Goal: Transaction & Acquisition: Purchase product/service

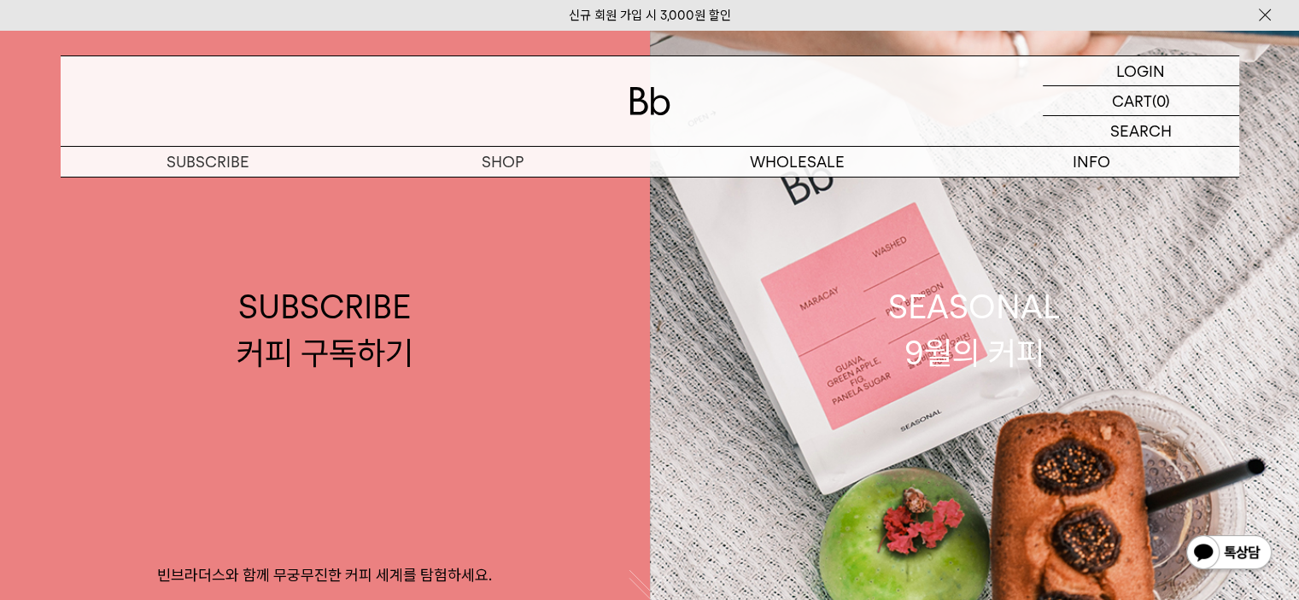
click at [1257, 14] on img at bounding box center [1264, 15] width 17 height 18
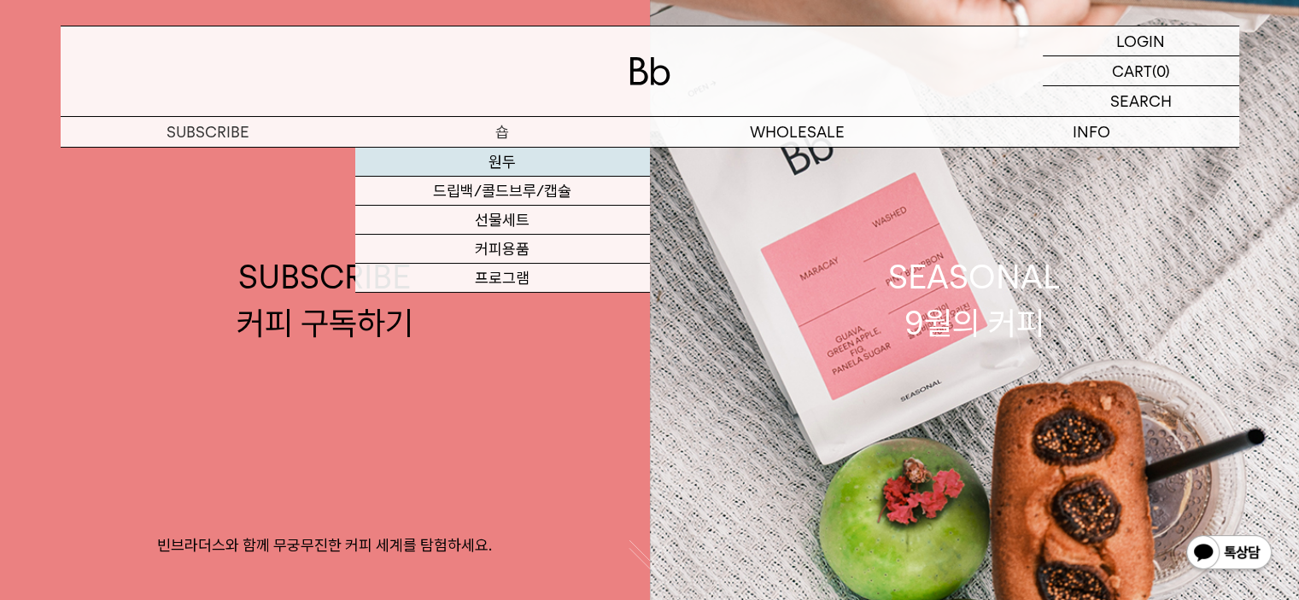
click at [507, 161] on link "원두" at bounding box center [502, 162] width 295 height 29
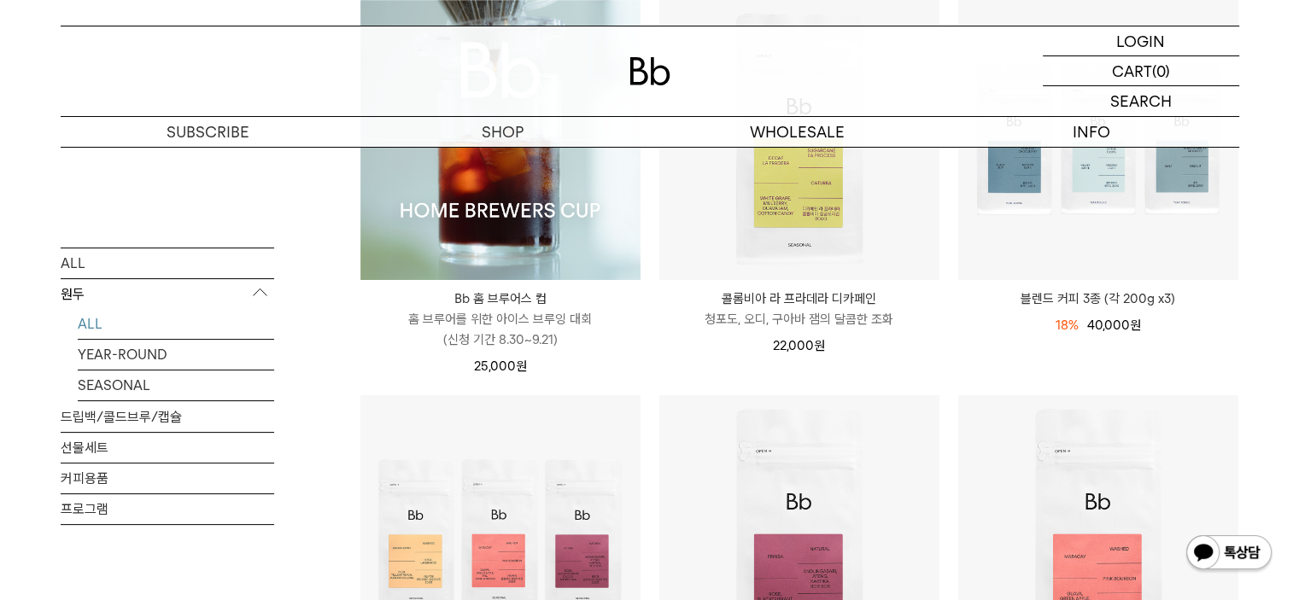
click at [541, 317] on p "홈 브루어를 위한 아이스 브루잉 대회 (신청 기간 8.30~9.21)" at bounding box center [500, 329] width 280 height 41
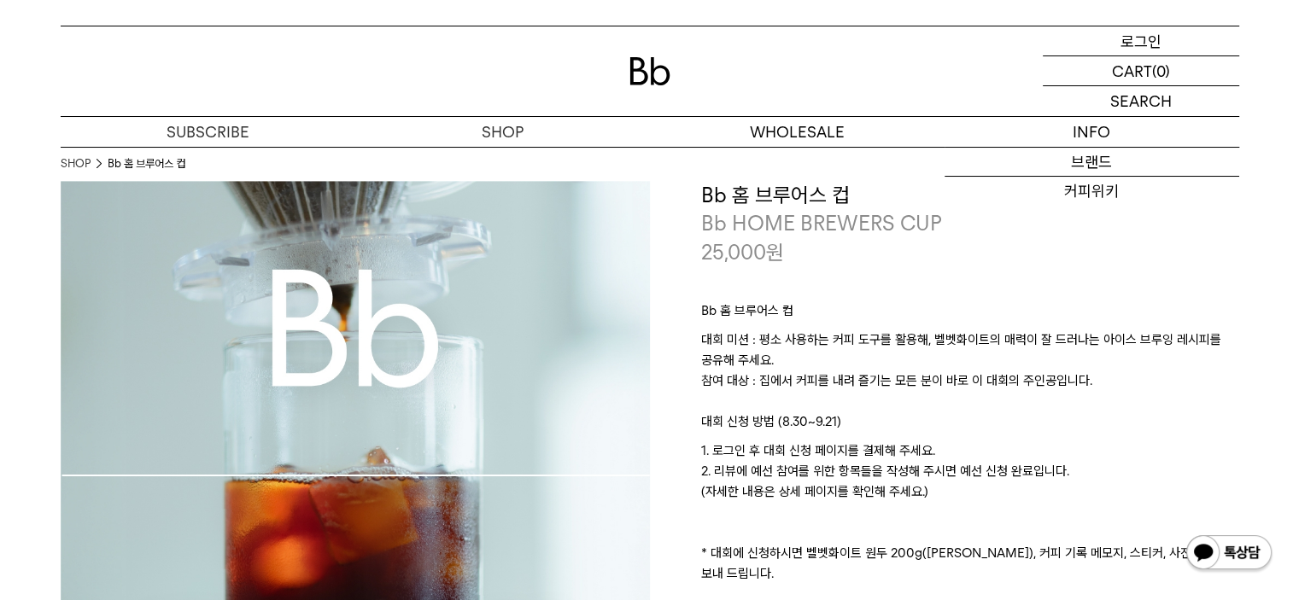
click at [1142, 44] on p "로그인" at bounding box center [1141, 40] width 41 height 29
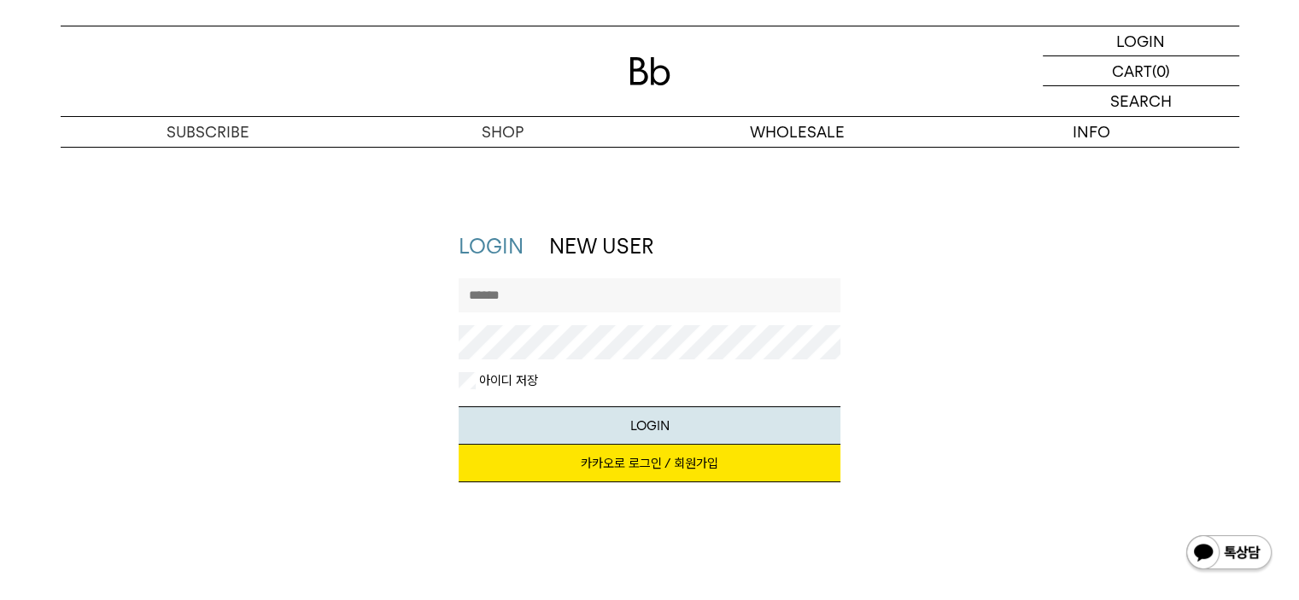
type input "**********"
click at [703, 419] on button "LOGIN" at bounding box center [650, 426] width 382 height 38
click at [1128, 39] on p "로그인" at bounding box center [1141, 40] width 41 height 29
click at [974, 432] on div "LOGIN NEW USER 지금 가입하시면 3,000원 쿠폰과 매월 회원 전용 커피 혜택을 드려요. 카카오로 로그인 / 회원가입 아이디로 로그…" at bounding box center [650, 365] width 1196 height 267
click at [704, 421] on button "LOGIN" at bounding box center [650, 426] width 382 height 38
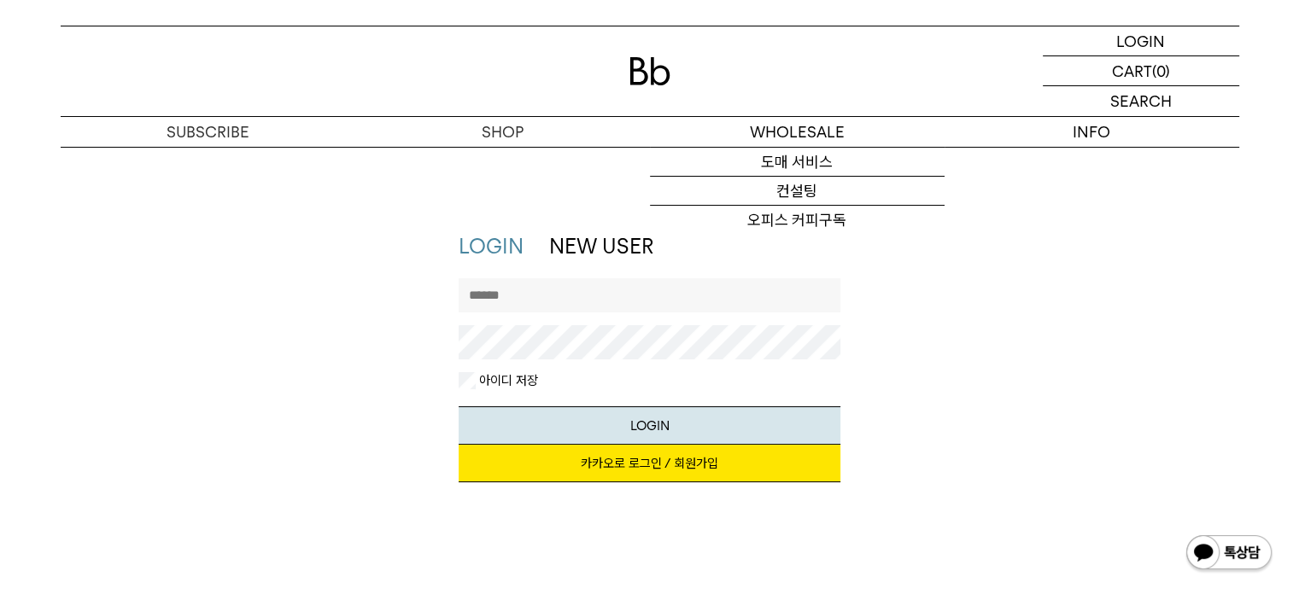
click at [561, 296] on input "text" at bounding box center [650, 295] width 382 height 34
click at [933, 409] on div "LOGIN NEW USER 지금 가입하시면 3,000원 쿠폰과 매월 회원 전용 커피 혜택을 드려요. 카카오로 로그인 / 회원가입 아이디로 로그…" at bounding box center [650, 365] width 1196 height 267
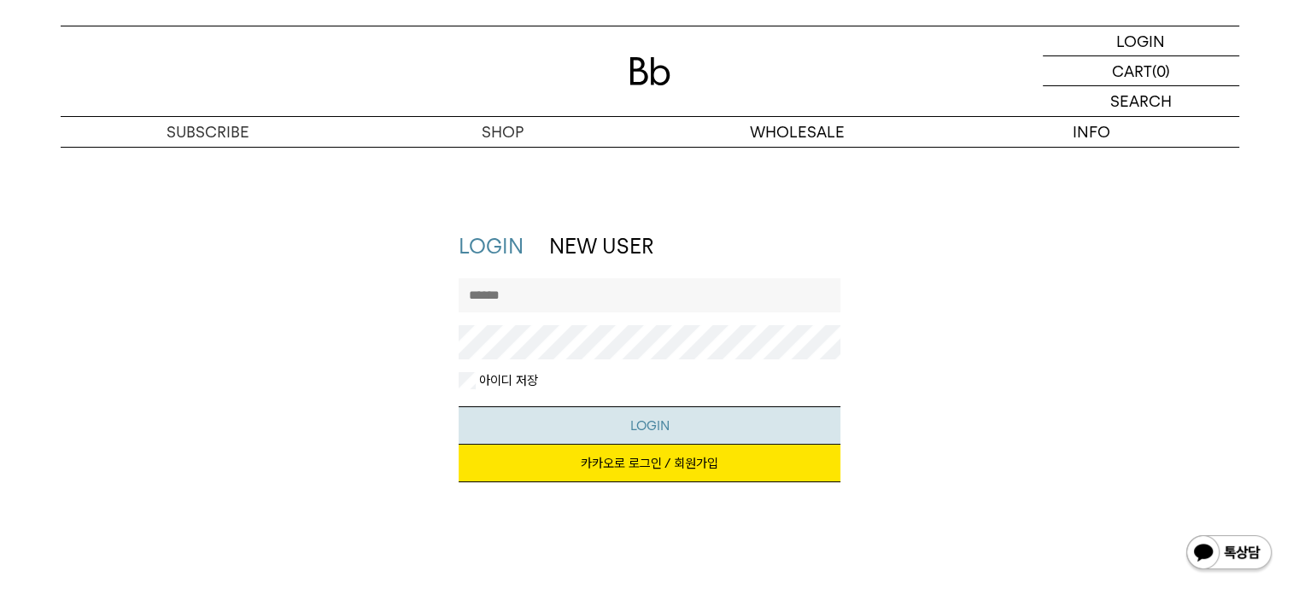
click at [801, 424] on button "LOGIN" at bounding box center [650, 426] width 382 height 38
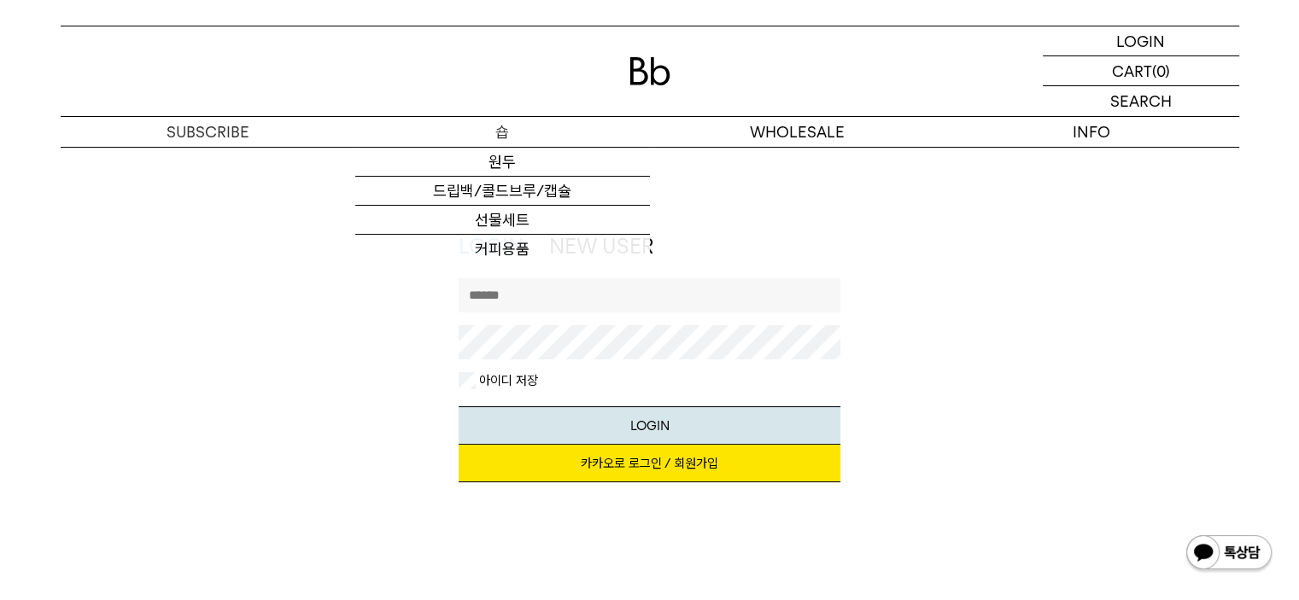
click at [514, 128] on p "숍" at bounding box center [502, 132] width 295 height 30
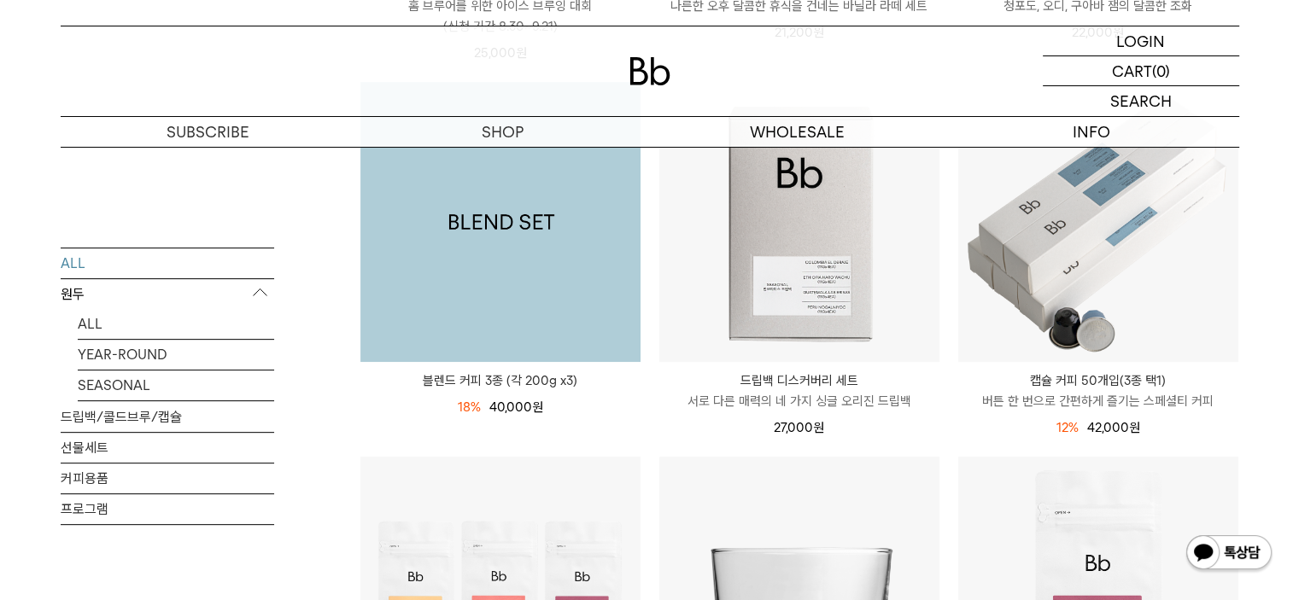
scroll to position [313, 0]
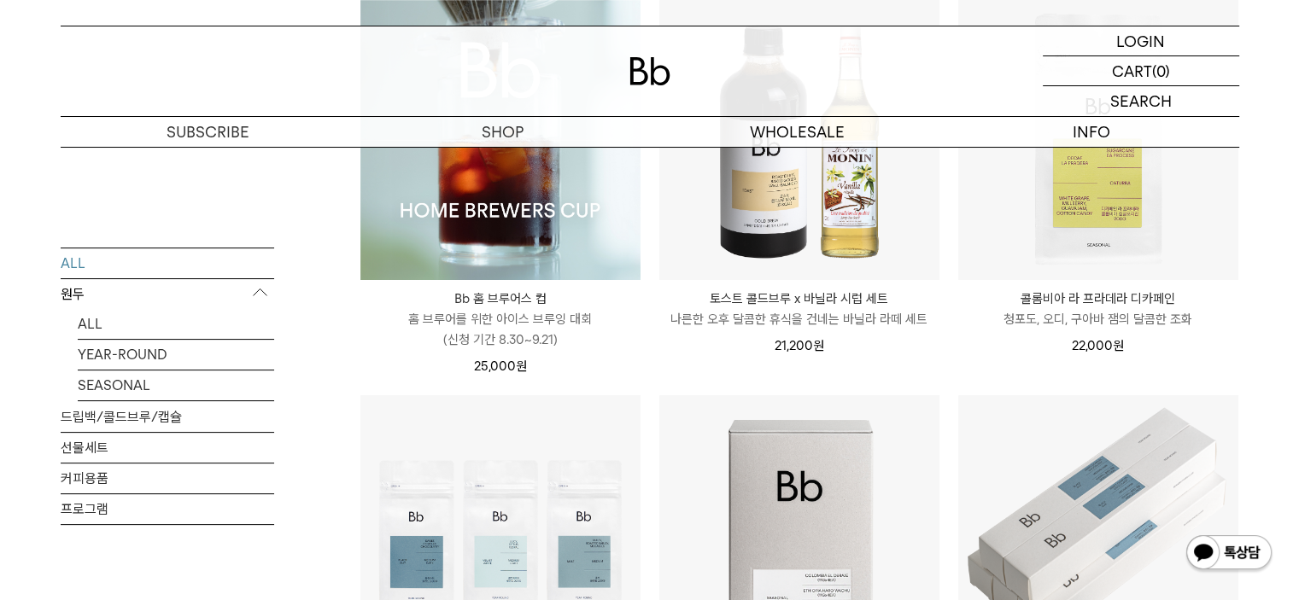
click at [559, 231] on img at bounding box center [500, 140] width 280 height 280
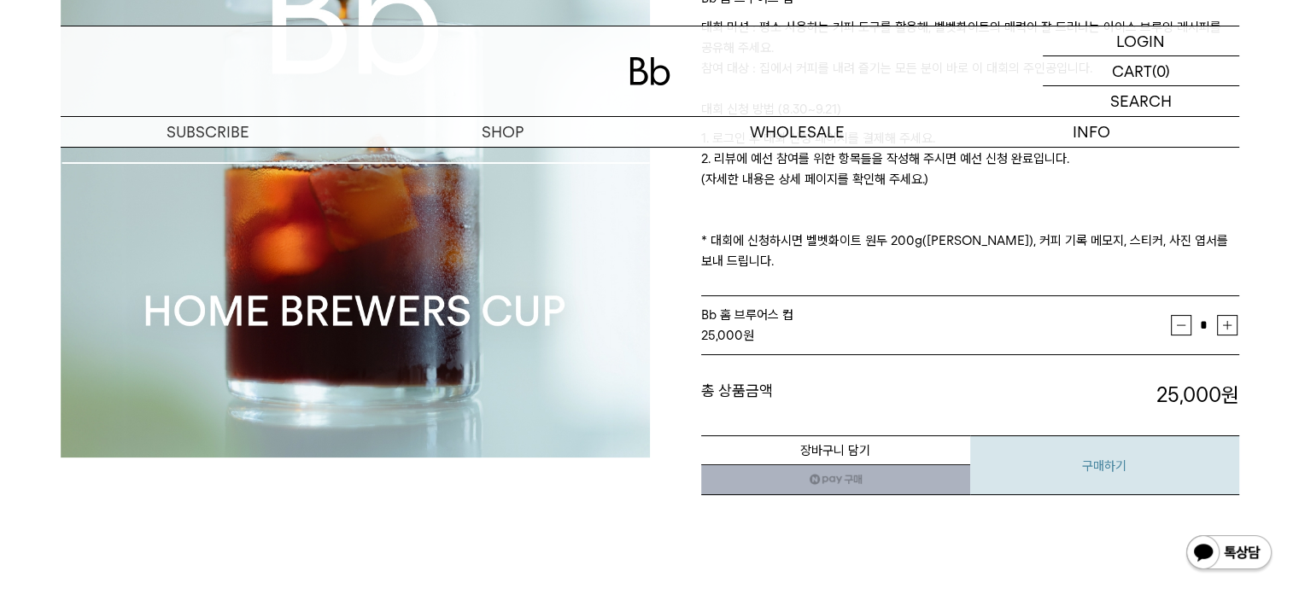
click at [1127, 465] on button "구매하기" at bounding box center [1104, 466] width 269 height 60
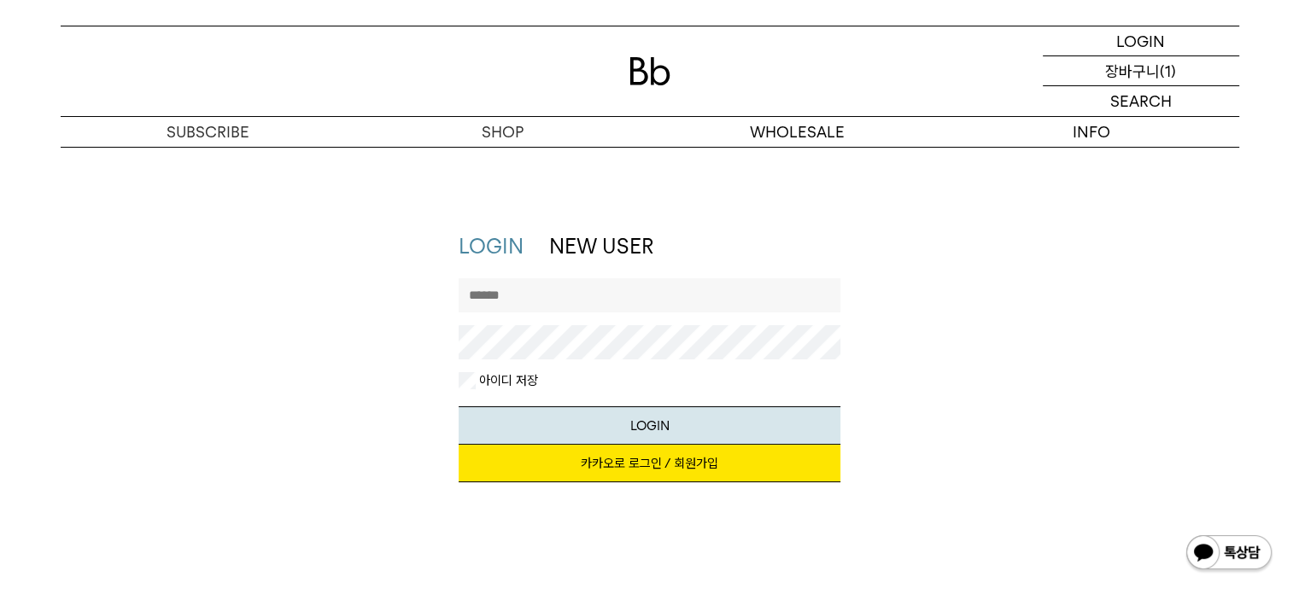
click at [1155, 67] on p "장바구니" at bounding box center [1132, 70] width 55 height 29
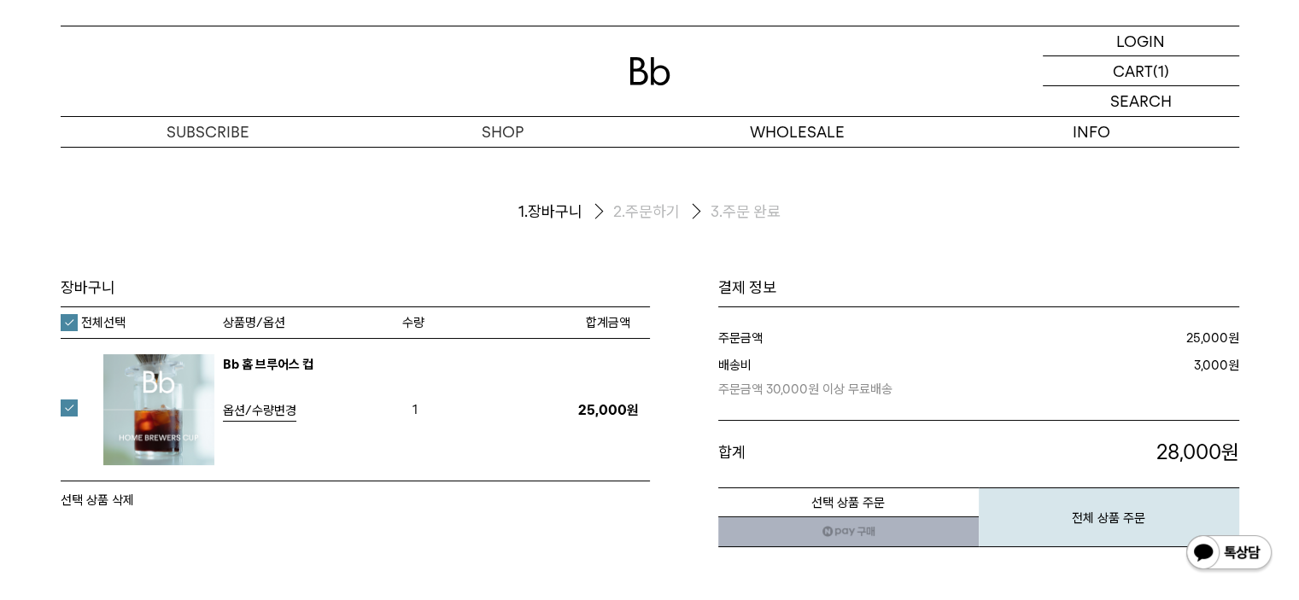
click at [857, 526] on link "네이버페이 구매하기" at bounding box center [848, 532] width 260 height 31
click at [1045, 502] on button "전체 상품 주문" at bounding box center [1109, 518] width 260 height 60
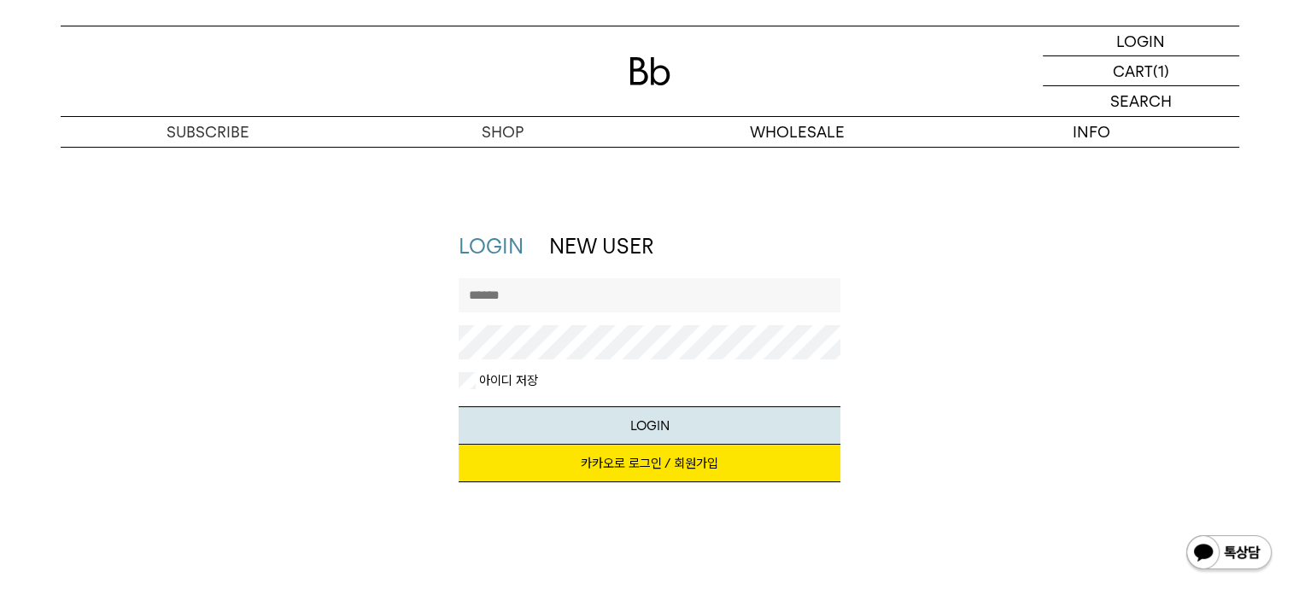
click at [686, 459] on link "카카오로 로그인 / 회원가입" at bounding box center [650, 464] width 382 height 38
click at [525, 290] on input "text" at bounding box center [650, 295] width 382 height 34
drag, startPoint x: 1042, startPoint y: 260, endPoint x: 1011, endPoint y: 255, distance: 31.2
click at [1042, 260] on div "LOGIN NEW USER 지금 가입하시면 3,000원 쿠폰과 매월 회원 전용 커피 혜택을 드려요. 카카오로 로그인 / 회원가입 아이디로 로그…" at bounding box center [650, 365] width 1196 height 267
click at [1121, 48] on p "로그인" at bounding box center [1141, 40] width 41 height 29
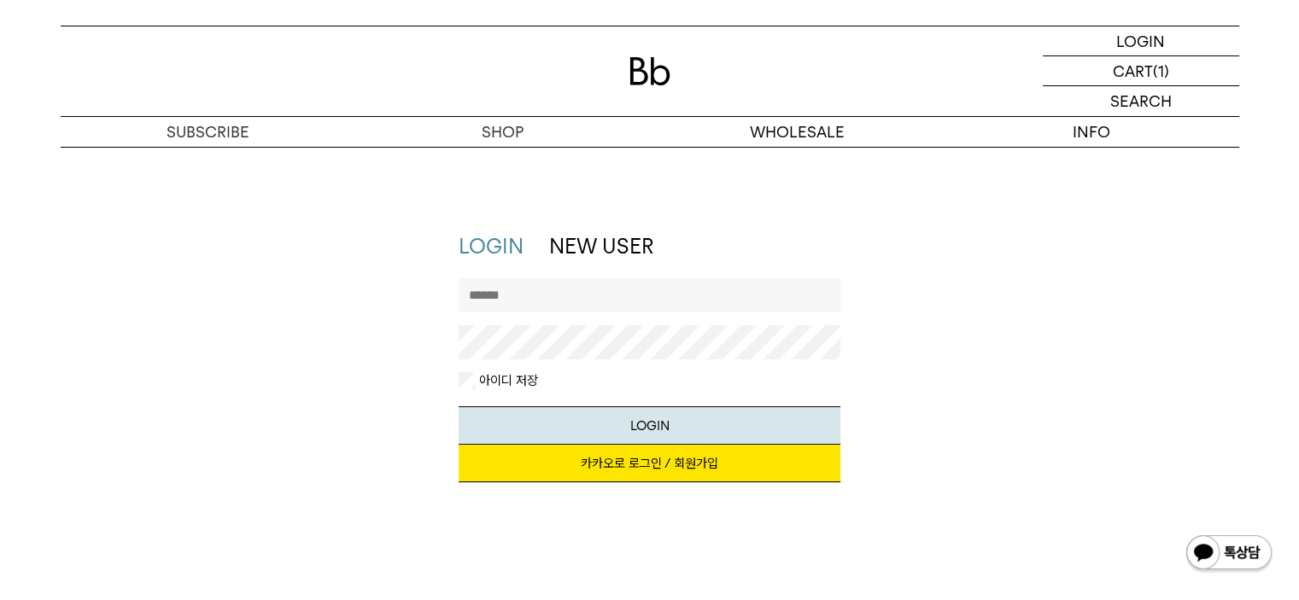
click at [635, 67] on img at bounding box center [649, 71] width 41 height 28
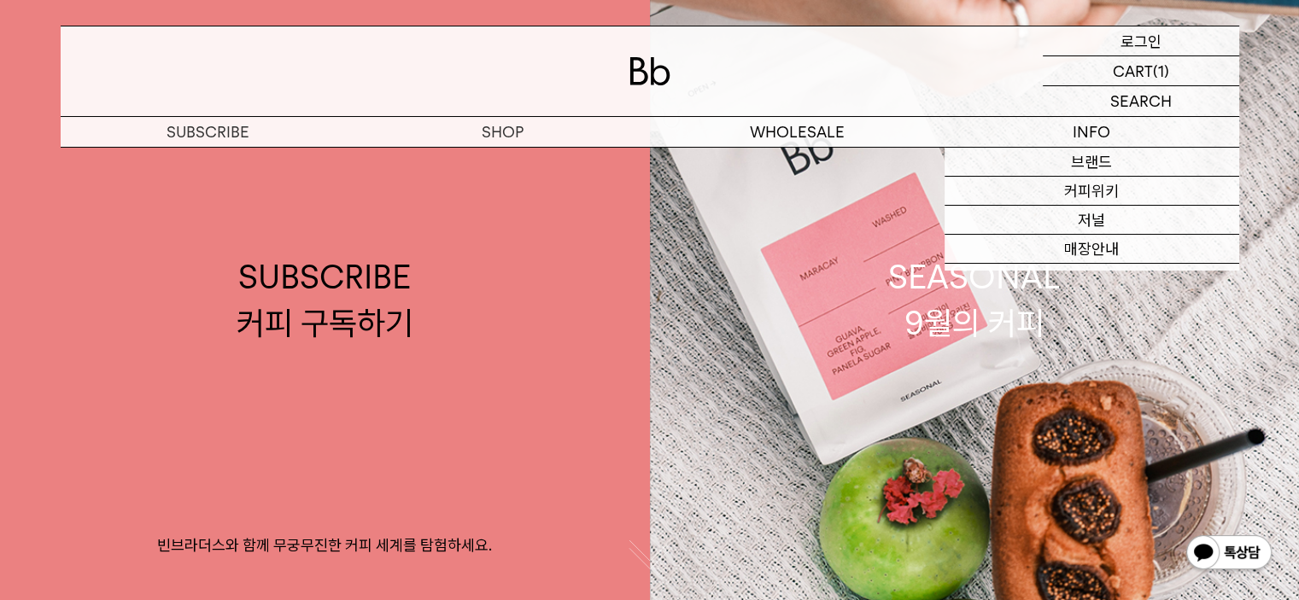
click at [1128, 39] on p "로그인" at bounding box center [1141, 40] width 41 height 29
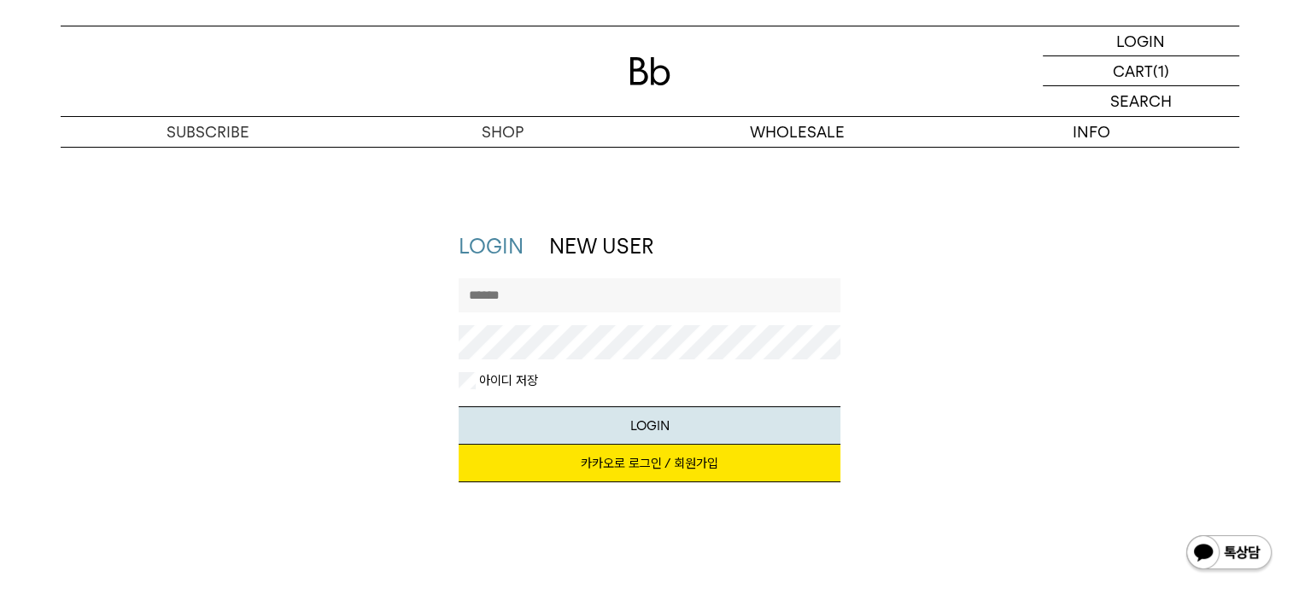
click at [636, 303] on input "text" at bounding box center [650, 295] width 382 height 34
type input "**********"
click at [611, 424] on button "LOGIN" at bounding box center [650, 426] width 382 height 38
drag, startPoint x: 659, startPoint y: 422, endPoint x: 795, endPoint y: 420, distance: 135.8
click at [662, 420] on button "LOGIN" at bounding box center [650, 426] width 382 height 38
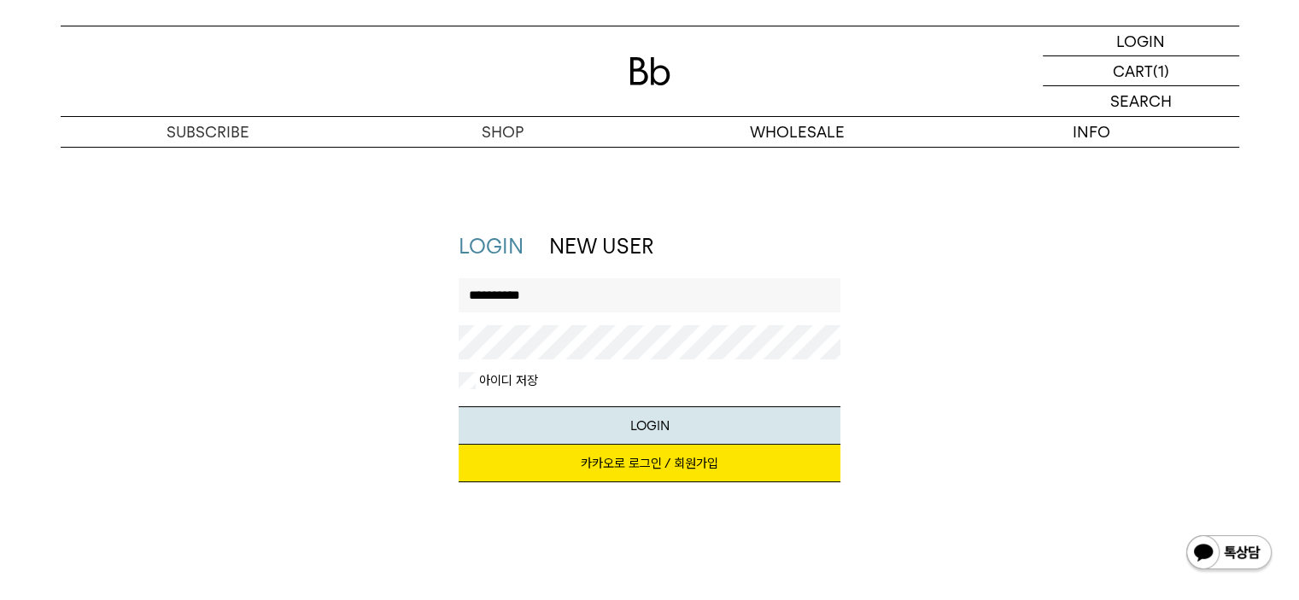
click at [951, 371] on div "**********" at bounding box center [650, 365] width 1196 height 267
click at [658, 451] on link "카카오로 로그인 / 회원가입" at bounding box center [650, 464] width 382 height 38
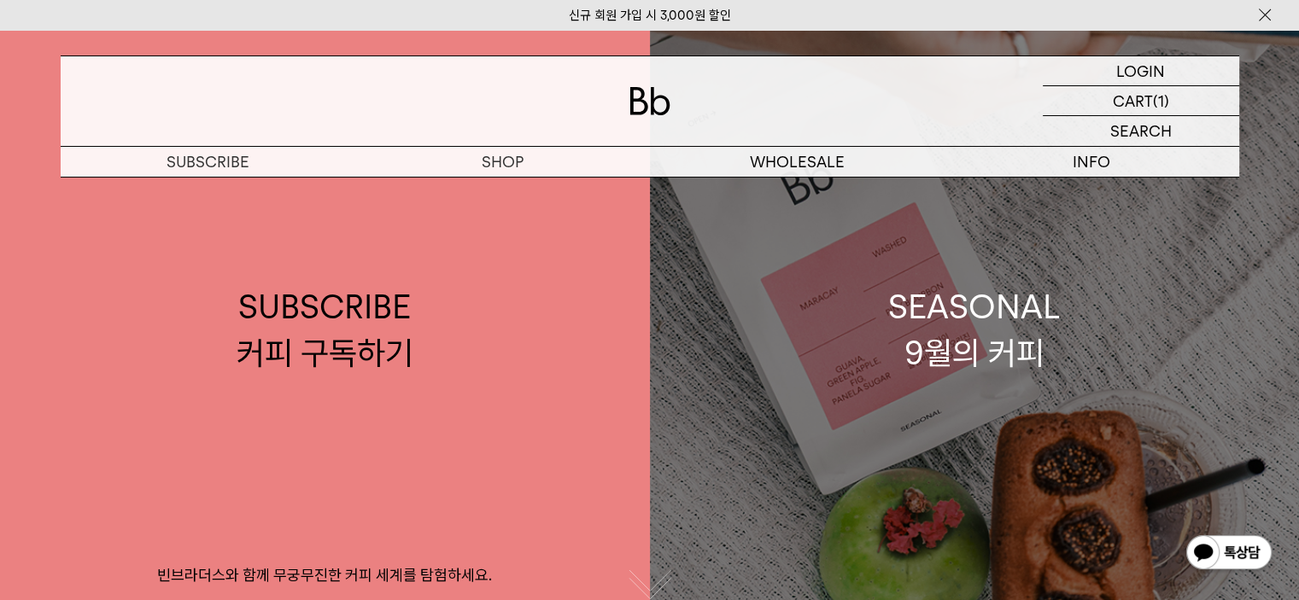
click at [0, 0] on p "로그인" at bounding box center [0, 0] width 0 height 0
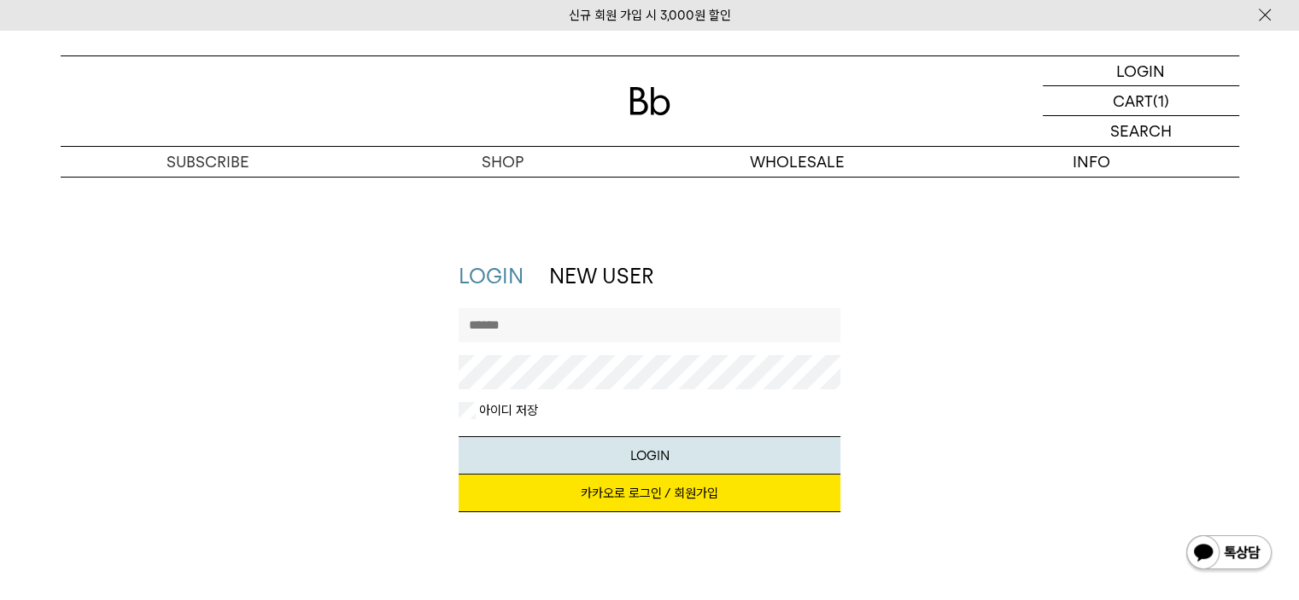
drag, startPoint x: 675, startPoint y: 460, endPoint x: 806, endPoint y: 52, distance: 428.9
click at [676, 460] on button "LOGIN" at bounding box center [650, 455] width 382 height 38
click at [865, 279] on div "LOGIN NEW USER 지금 가입하시면 3,000원 쿠폰과 매월 회원 전용 커피 혜택을 드려요. 카카오로 로그인 / 회원가입 아이디로 로그…" at bounding box center [650, 395] width 1196 height 267
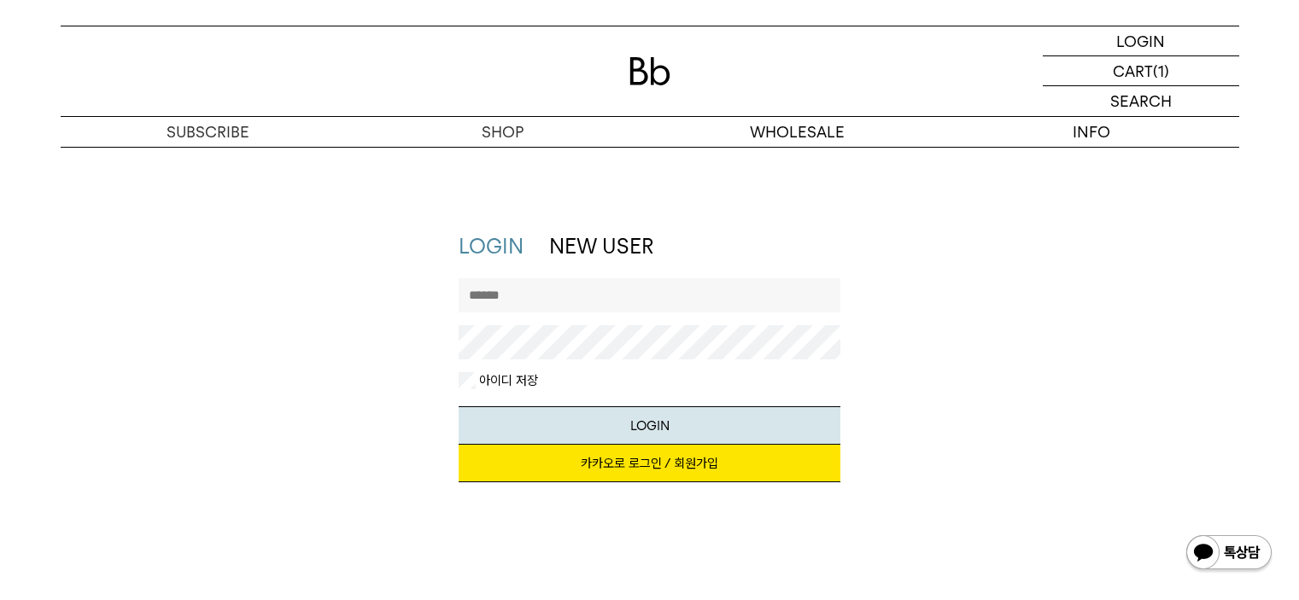
click at [611, 457] on link "카카오로 로그인 / 회원가입" at bounding box center [650, 464] width 382 height 38
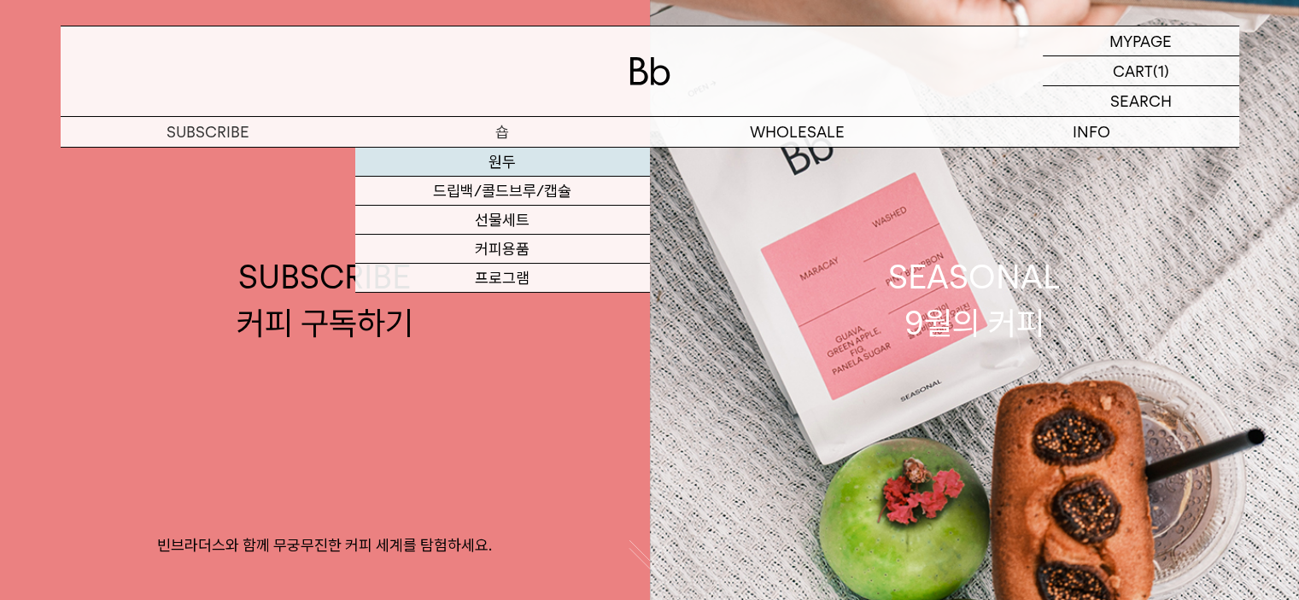
click at [499, 161] on link "원두" at bounding box center [502, 162] width 295 height 29
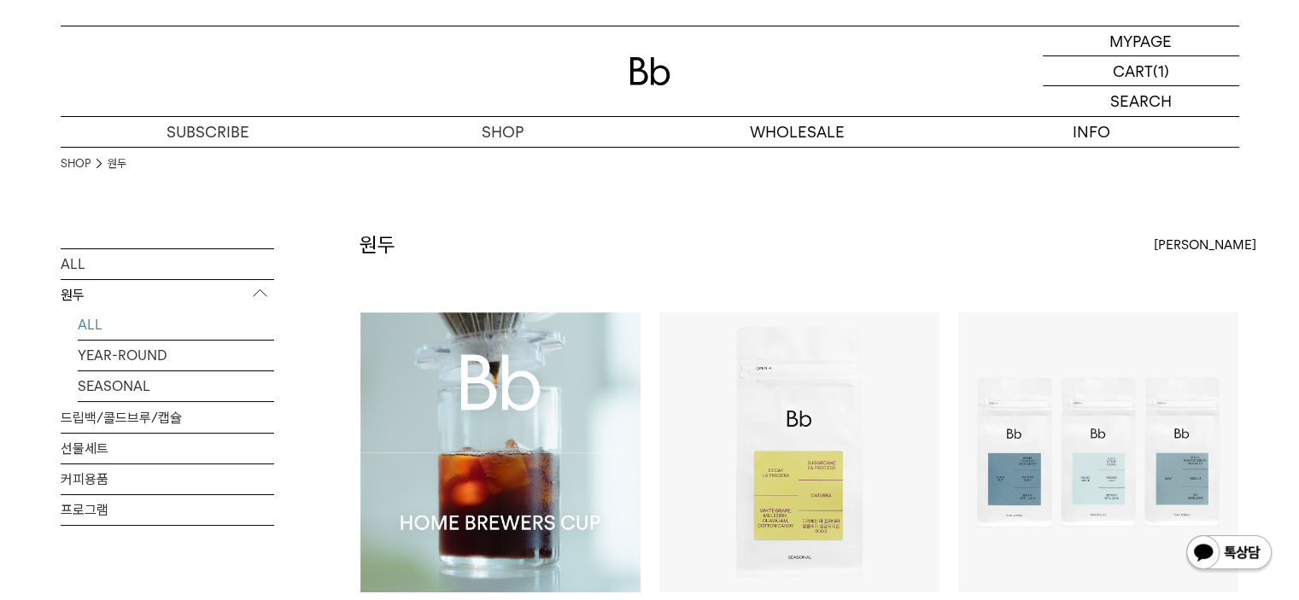
click at [530, 407] on img at bounding box center [500, 453] width 280 height 280
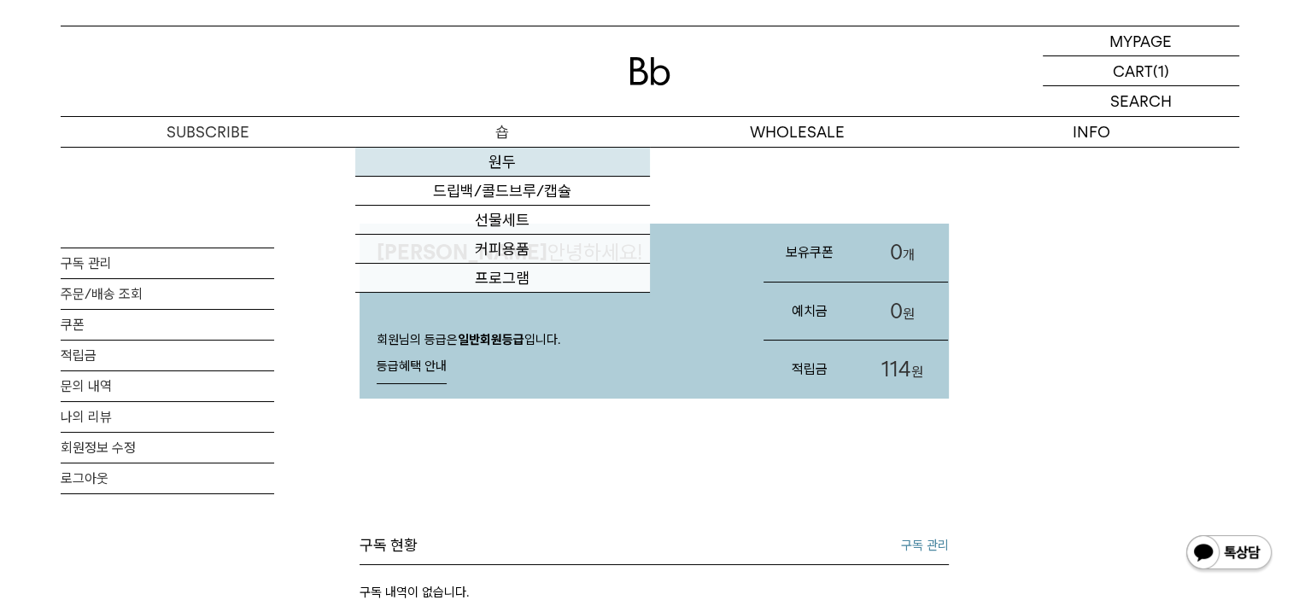
click at [510, 154] on link "원두" at bounding box center [502, 162] width 295 height 29
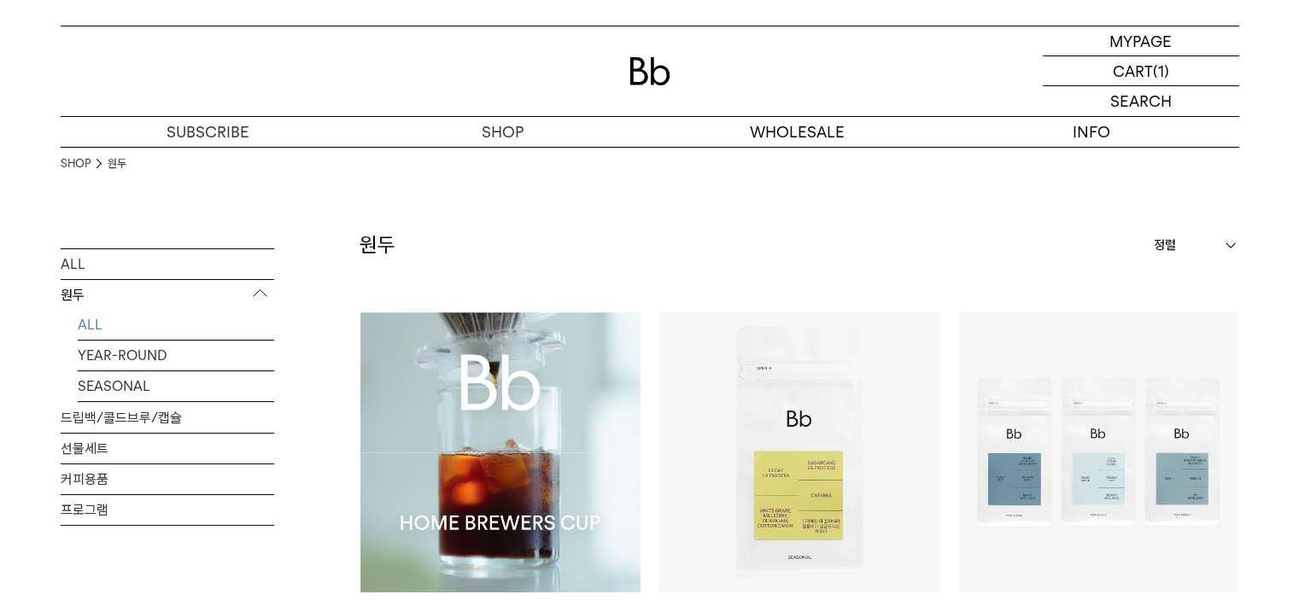
click at [0, 0] on img at bounding box center [0, 0] width 0 height 0
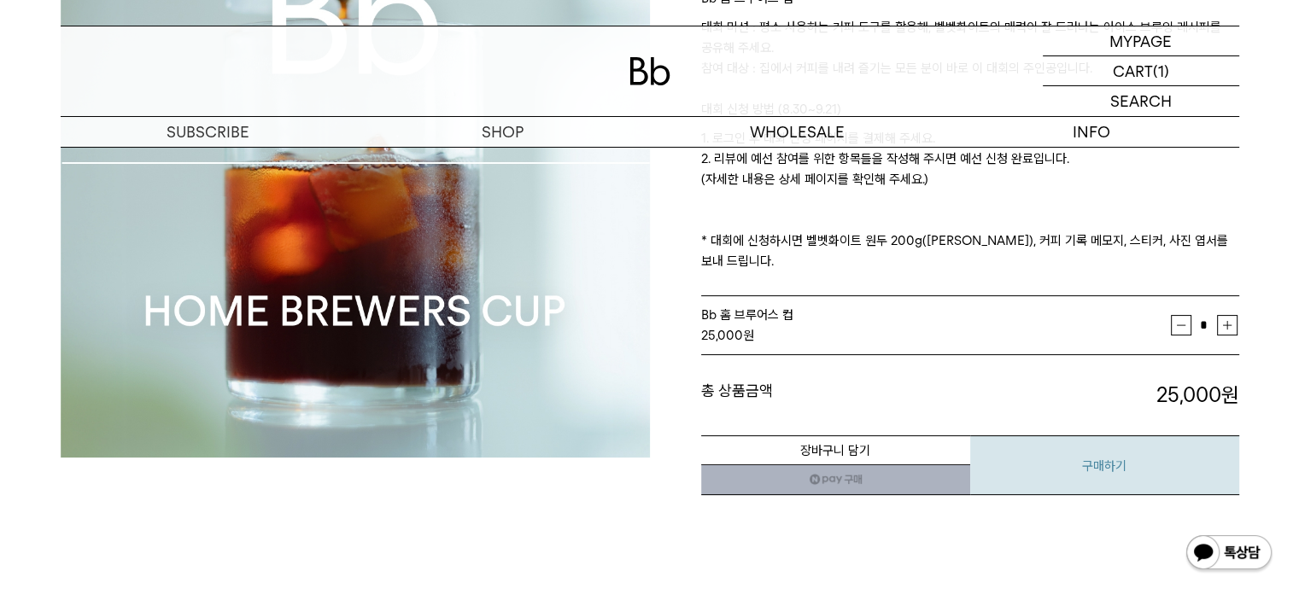
click at [1116, 450] on button "구매하기" at bounding box center [1104, 466] width 269 height 60
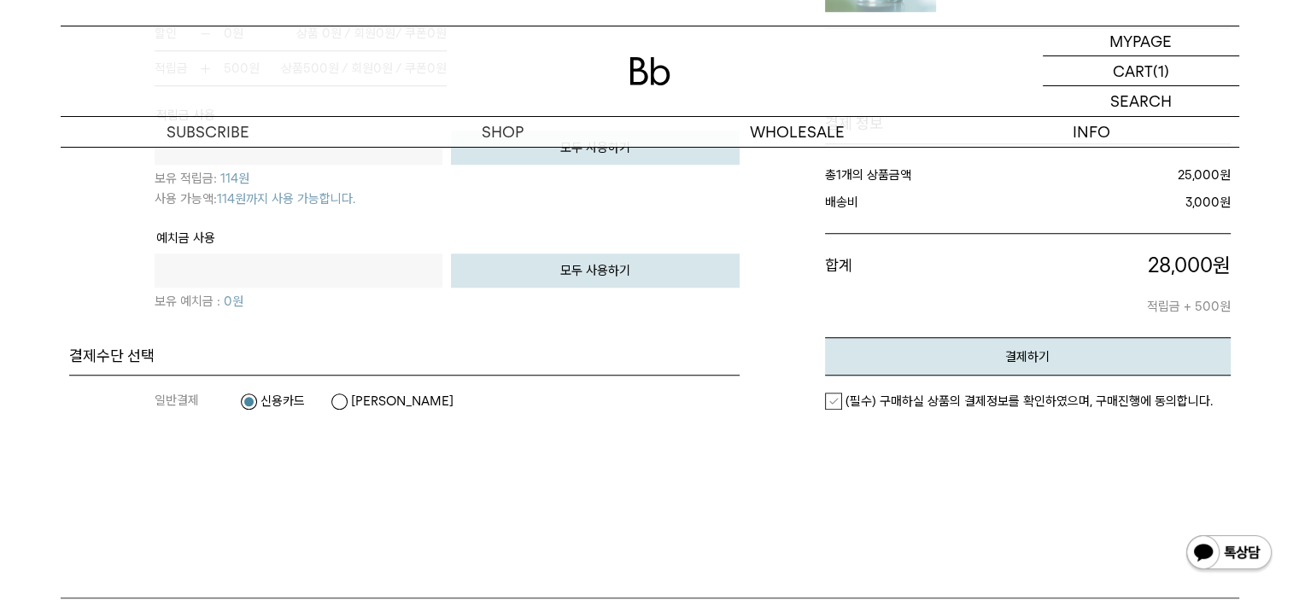
scroll to position [1005, 0]
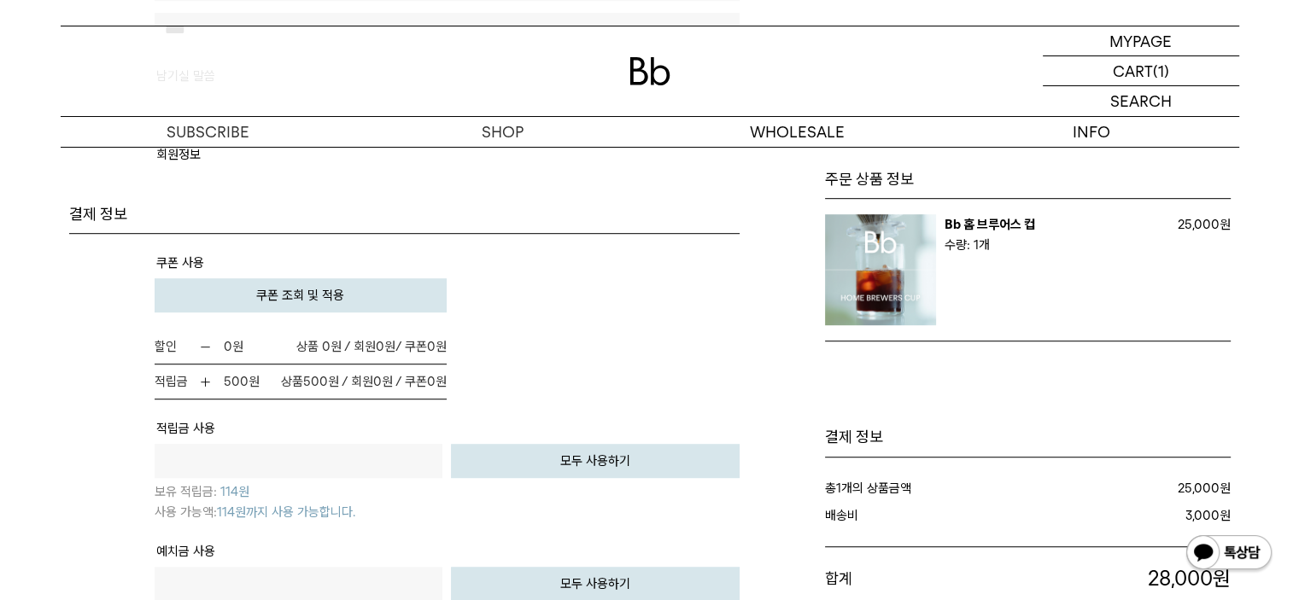
click at [533, 450] on button "모두 사용하기" at bounding box center [595, 461] width 289 height 34
type input "***"
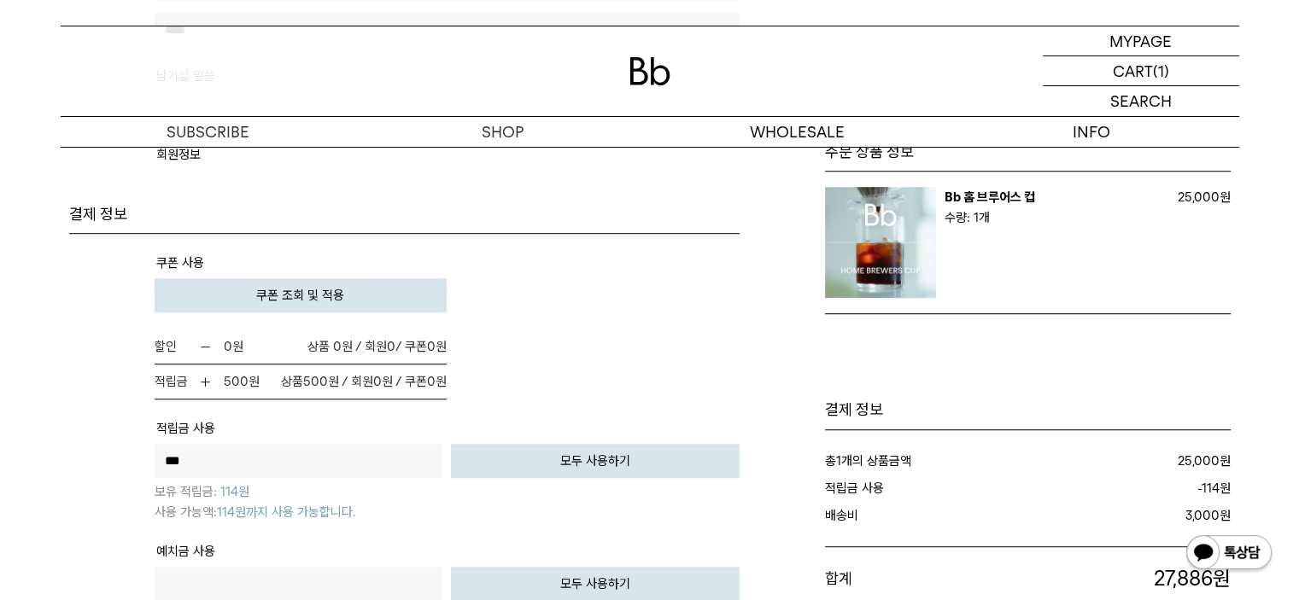
click at [203, 376] on img at bounding box center [205, 382] width 13 height 13
click at [579, 444] on button "모두 사용하기" at bounding box center [595, 461] width 289 height 34
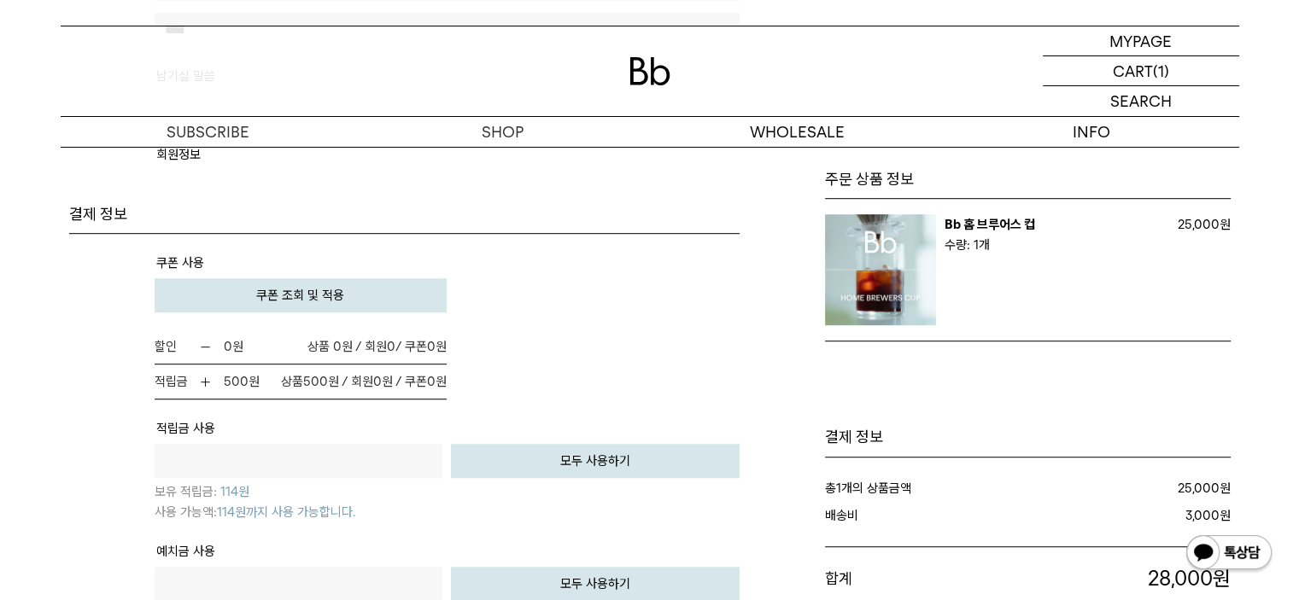
click at [290, 288] on span "쿠폰 조회 및 적용" at bounding box center [300, 295] width 88 height 15
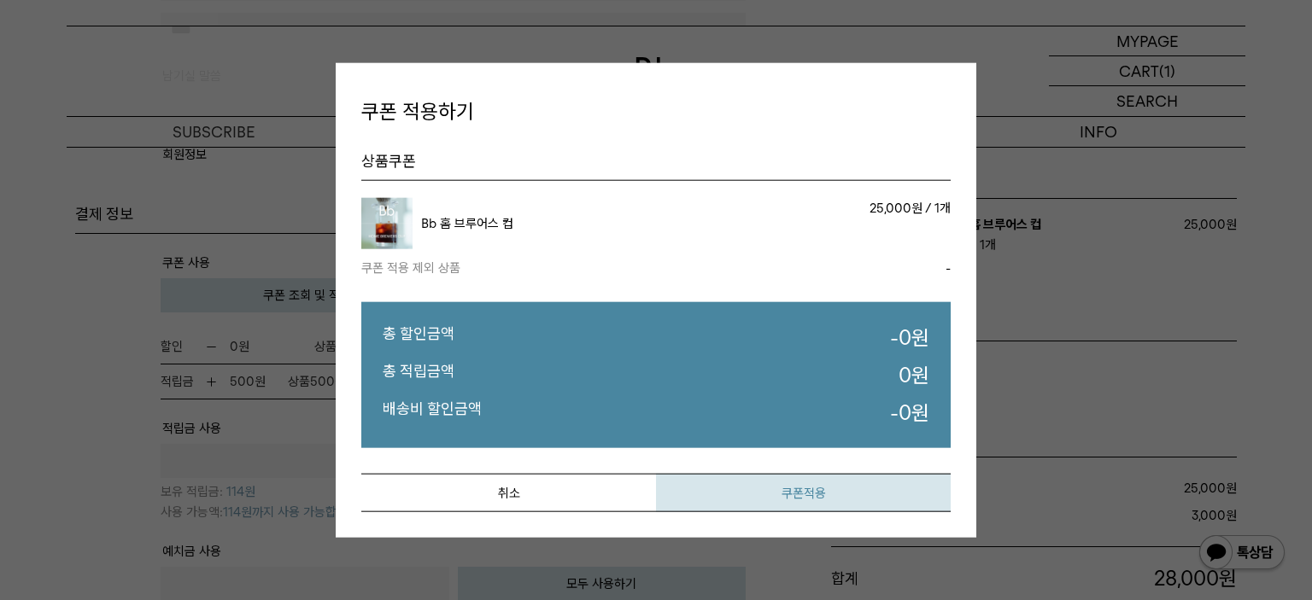
click at [774, 490] on button "쿠폰적용" at bounding box center [803, 493] width 295 height 38
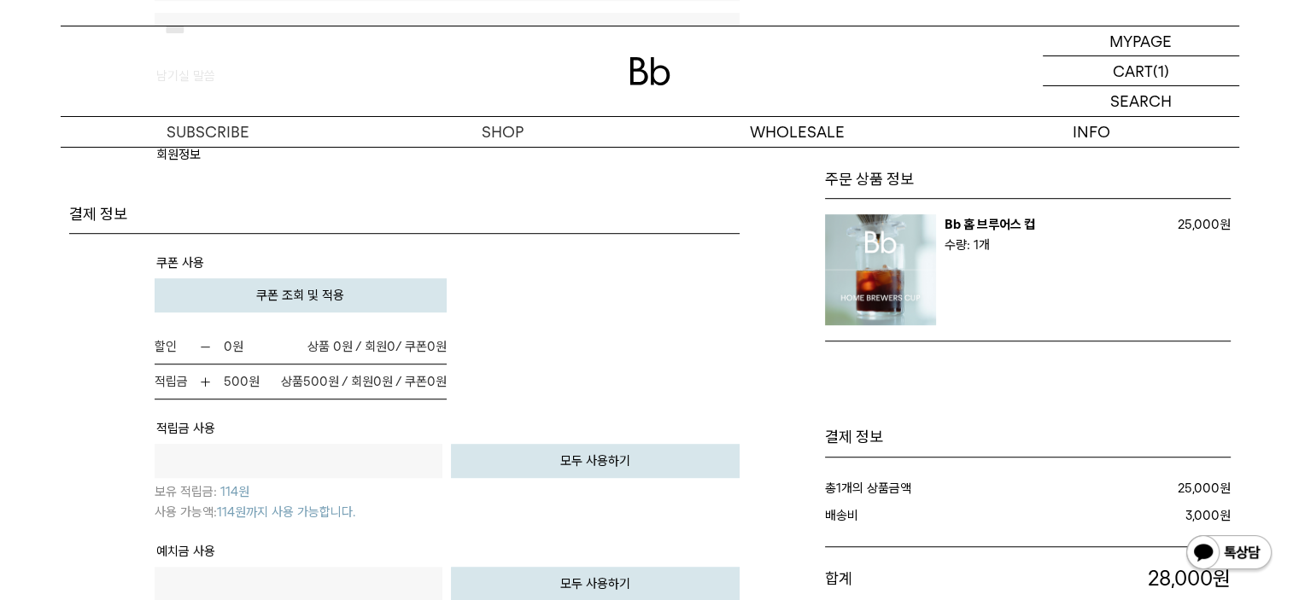
click at [667, 382] on td "할인 0 원 0 / 쿠폰 0 0 0" at bounding box center [447, 365] width 585 height 70
drag, startPoint x: 511, startPoint y: 455, endPoint x: 560, endPoint y: 453, distance: 49.6
click at [509, 455] on button "모두 사용하기" at bounding box center [595, 461] width 289 height 34
click at [418, 450] on input "text" at bounding box center [299, 461] width 289 height 34
type input "***"
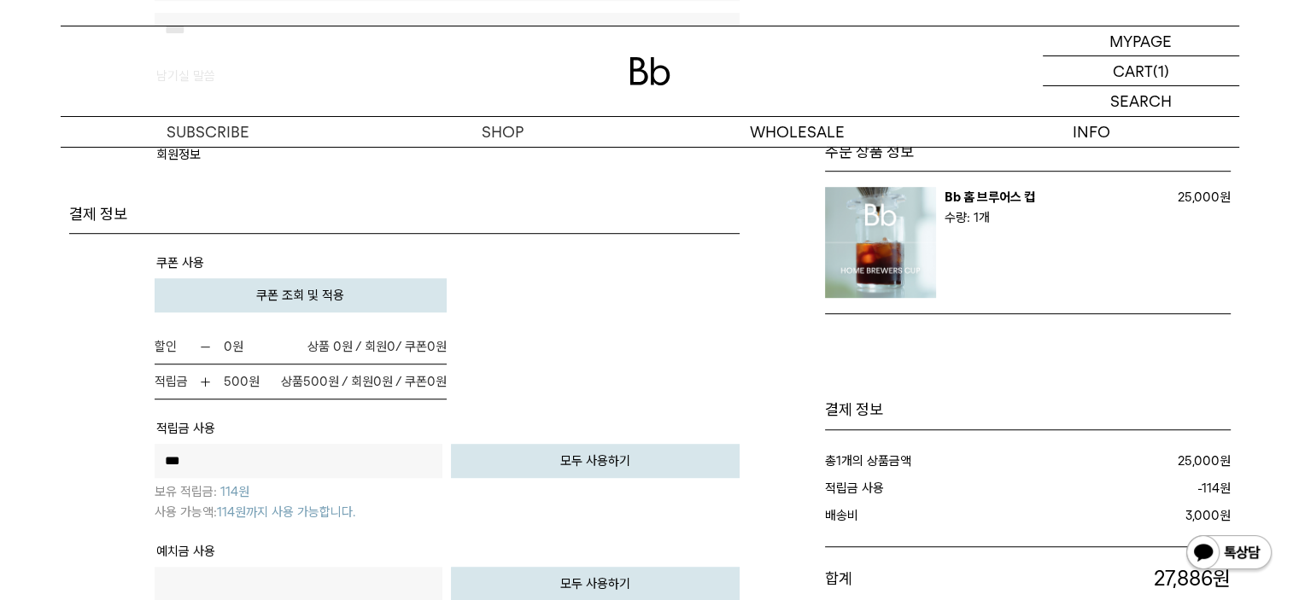
click at [557, 453] on button "모두 사용하기" at bounding box center [595, 461] width 289 height 34
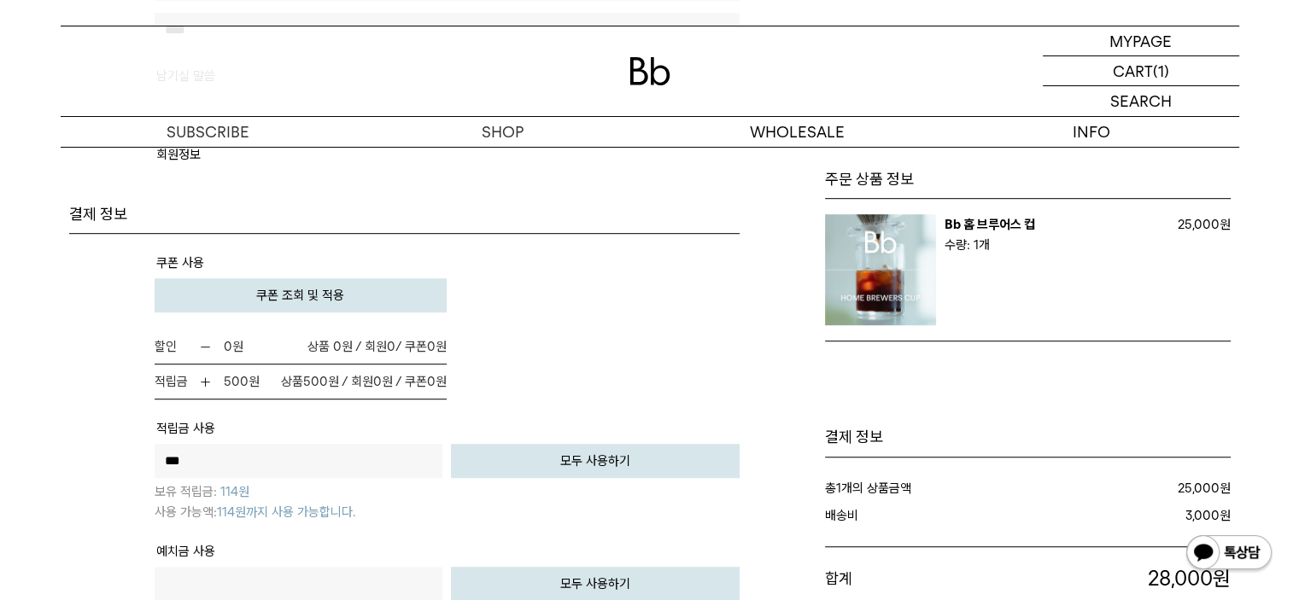
click at [673, 373] on td "할인 0 원 0 / 쿠폰 0 0 0" at bounding box center [447, 365] width 585 height 70
click at [553, 455] on button "모두 사용하기" at bounding box center [595, 461] width 289 height 34
type input "***"
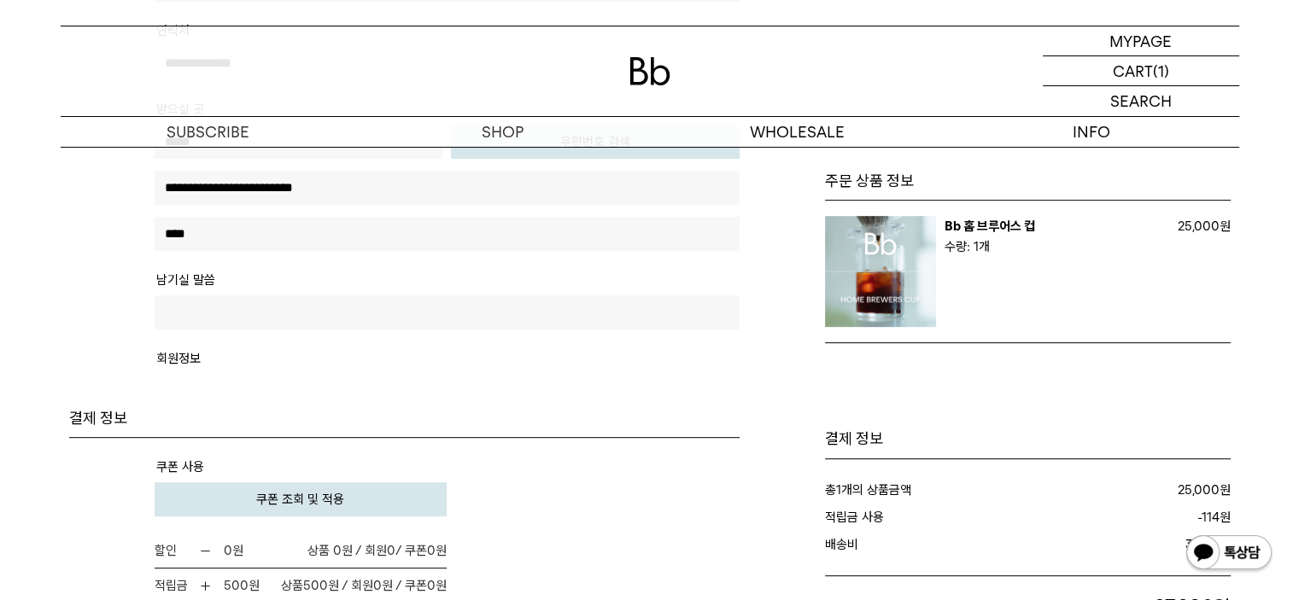
scroll to position [1252, 0]
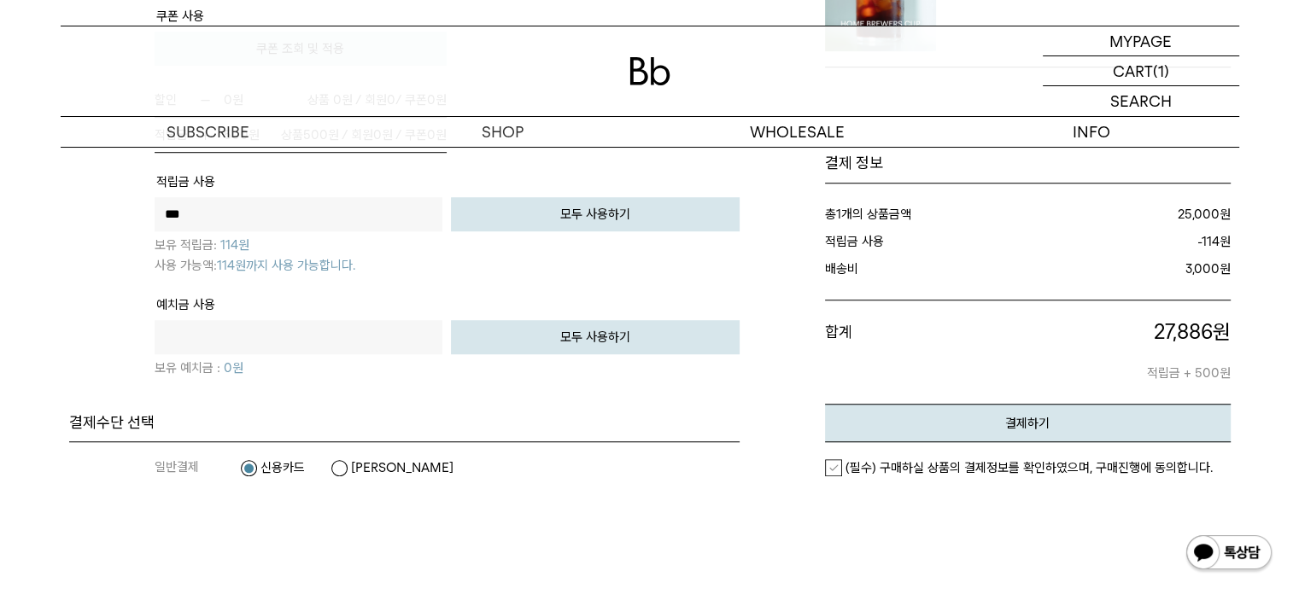
click at [827, 464] on label "(필수) 구매하실 상품의 결제정보를 확인하였으며, 구매진행에 동의합니다." at bounding box center [1019, 467] width 388 height 17
click at [979, 424] on button "결제하기" at bounding box center [1028, 423] width 406 height 38
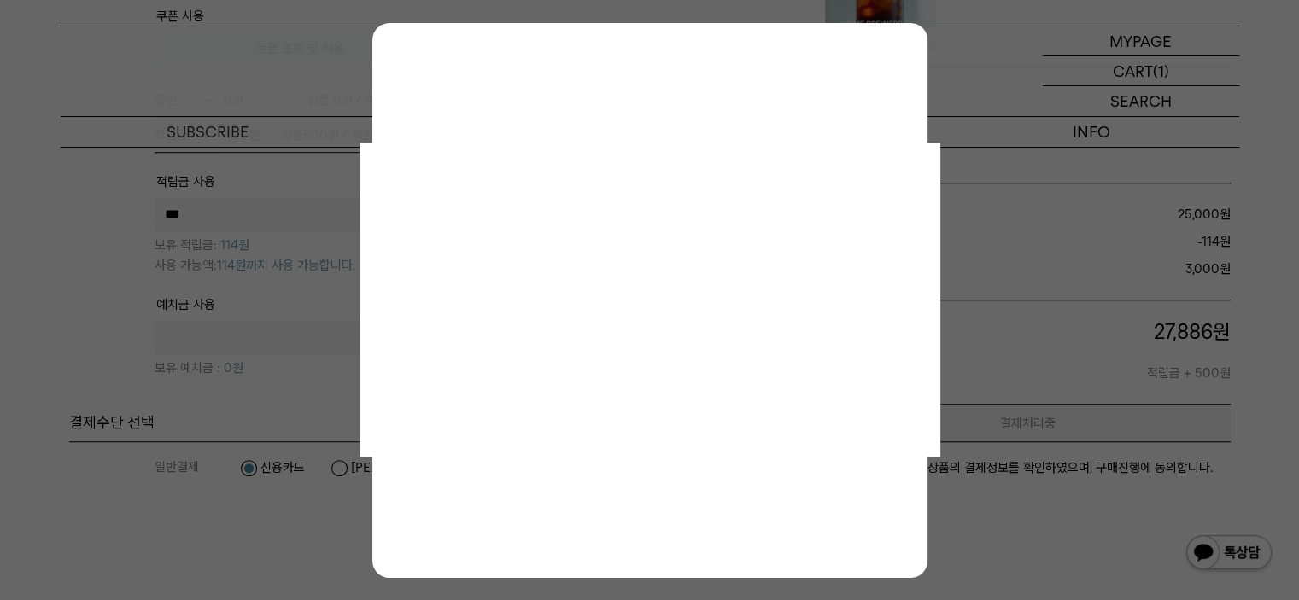
scroll to position [0, 0]
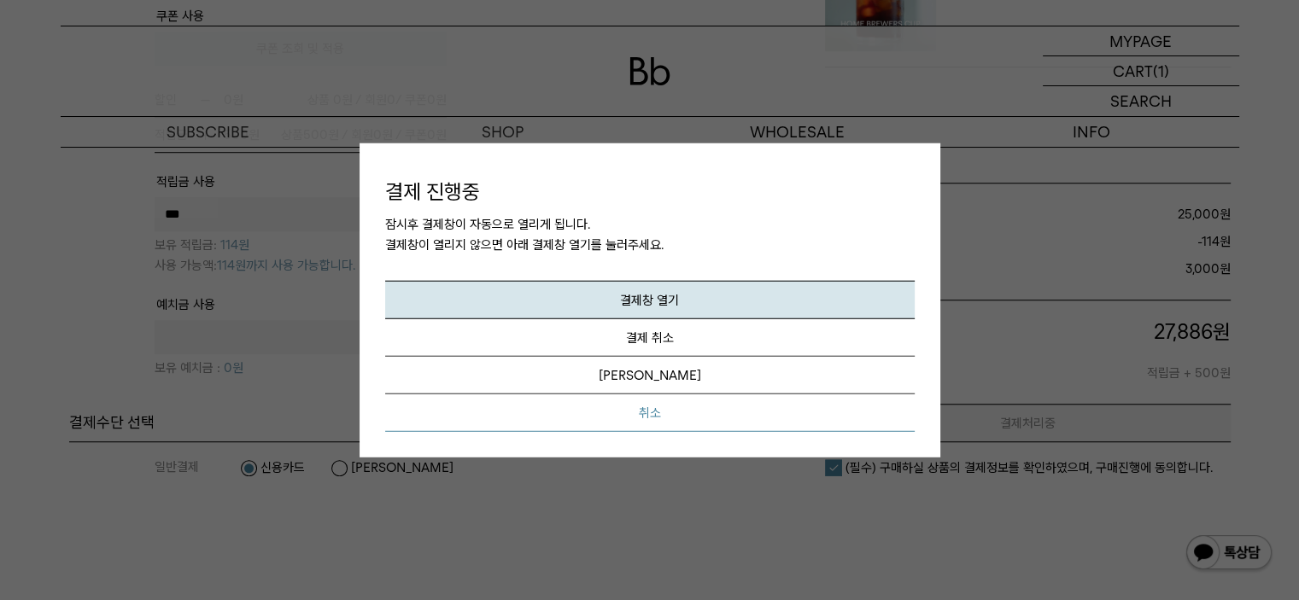
click at [666, 410] on button "취소" at bounding box center [650, 414] width 530 height 38
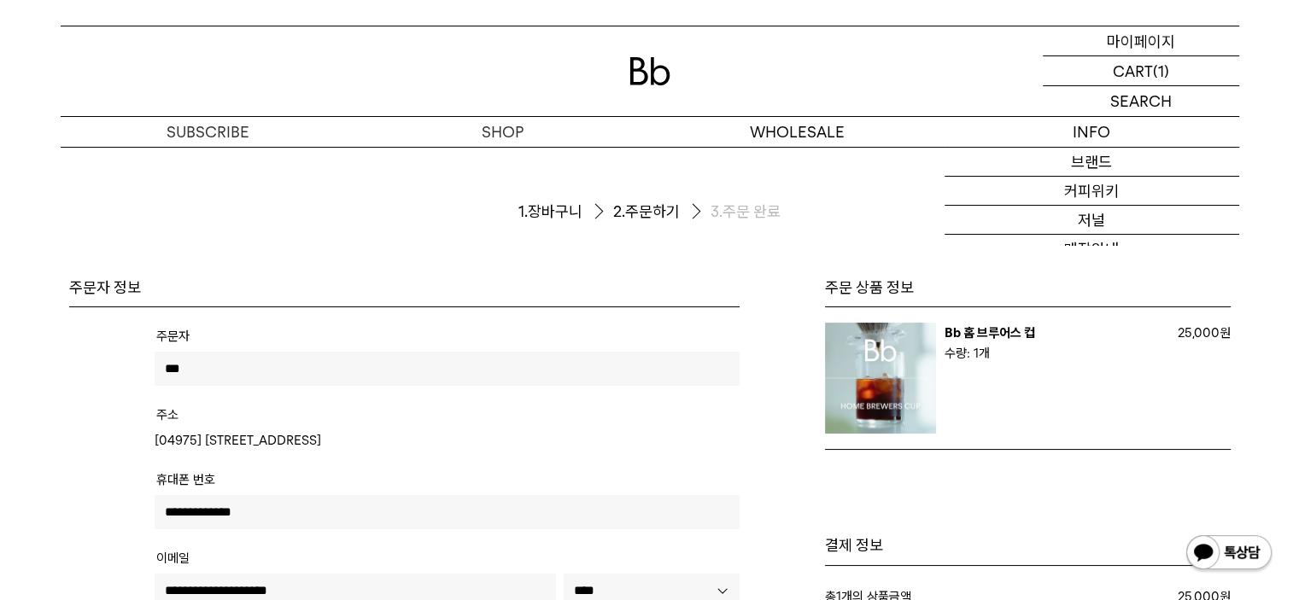
click at [1160, 45] on p "마이페이지" at bounding box center [1141, 40] width 68 height 29
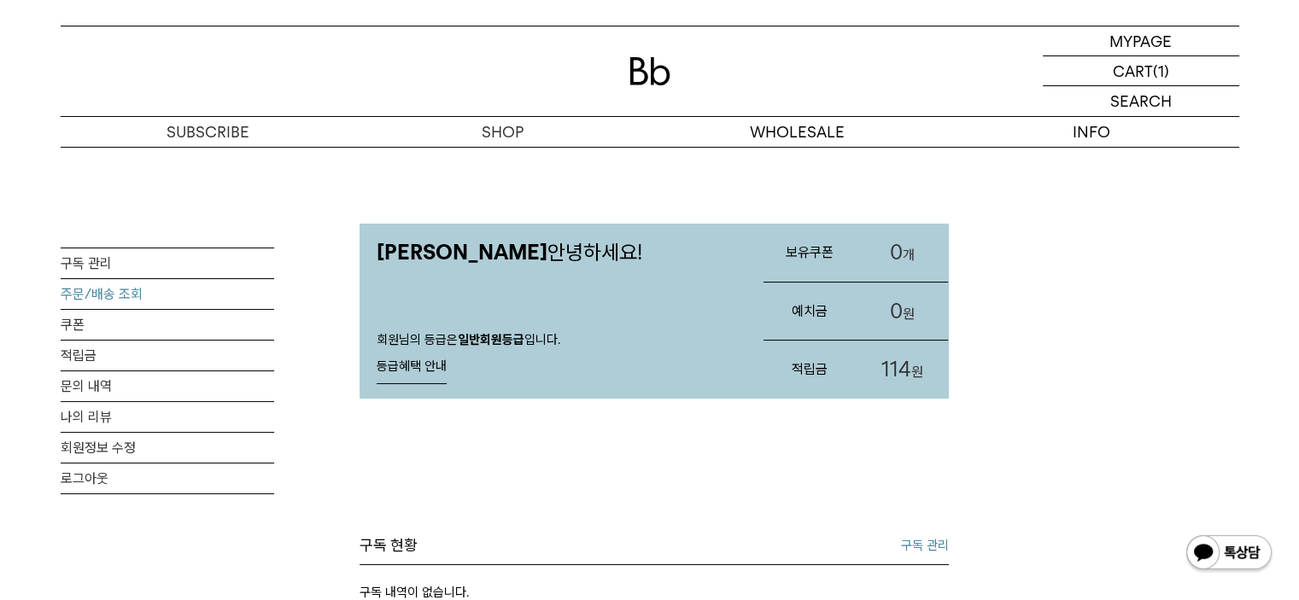
click at [115, 285] on link "주문/배송 조회" at bounding box center [168, 294] width 214 height 30
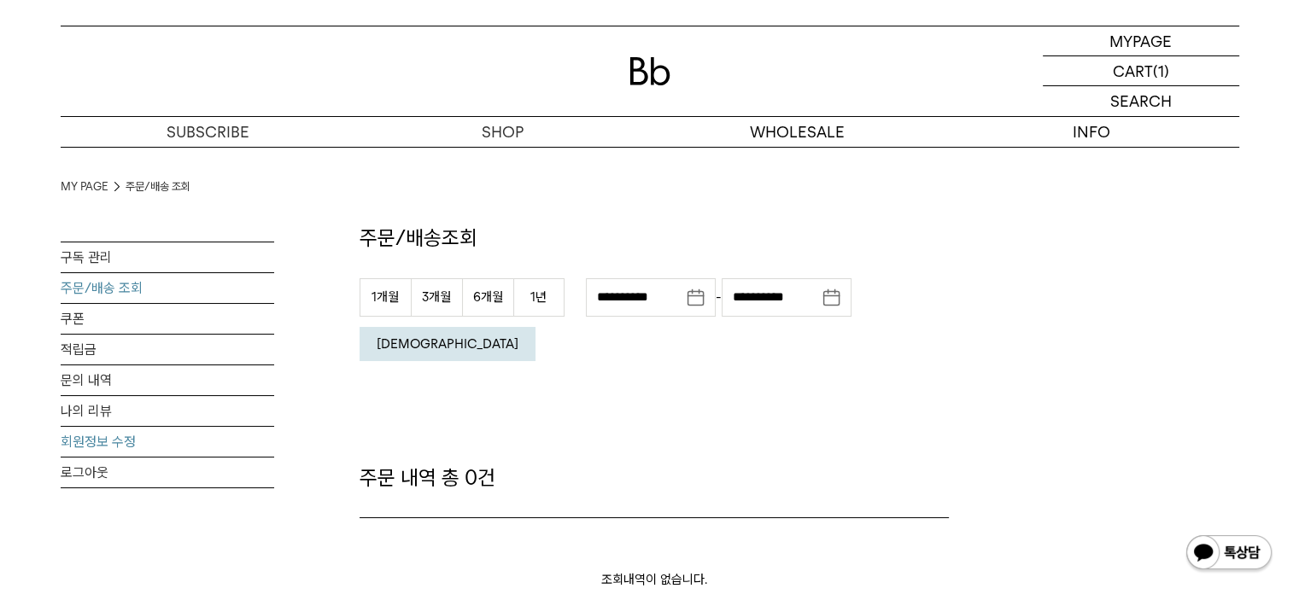
click at [140, 427] on link "회원정보 수정" at bounding box center [168, 442] width 214 height 30
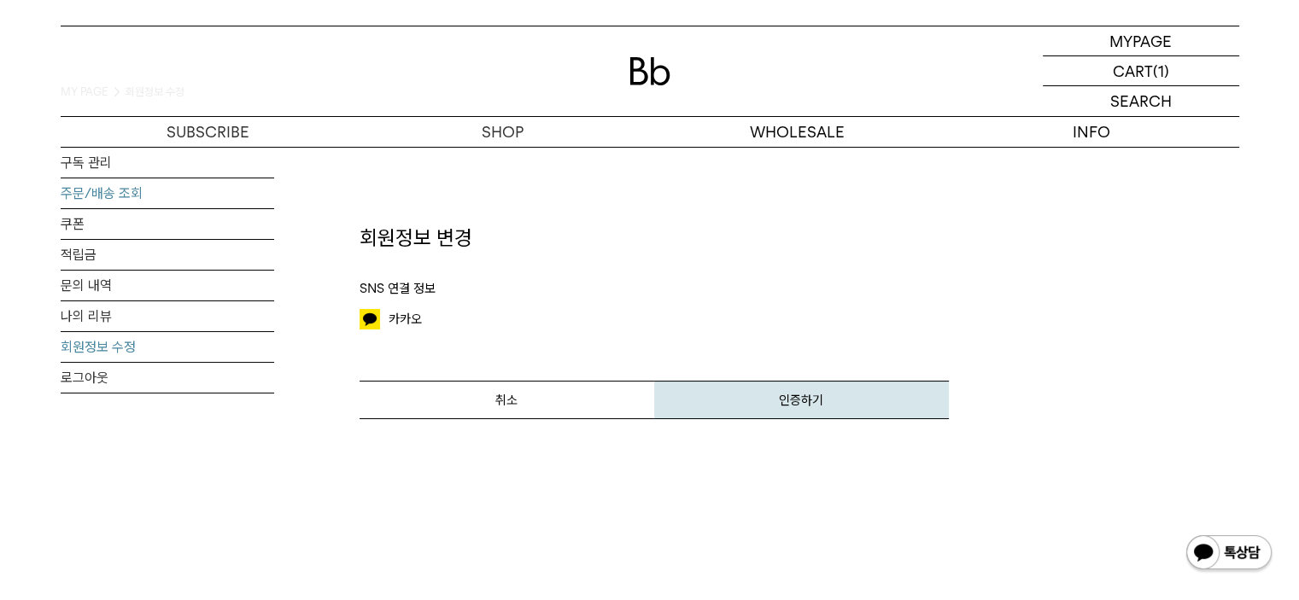
click at [114, 195] on link "주문/배송 조회" at bounding box center [168, 193] width 214 height 30
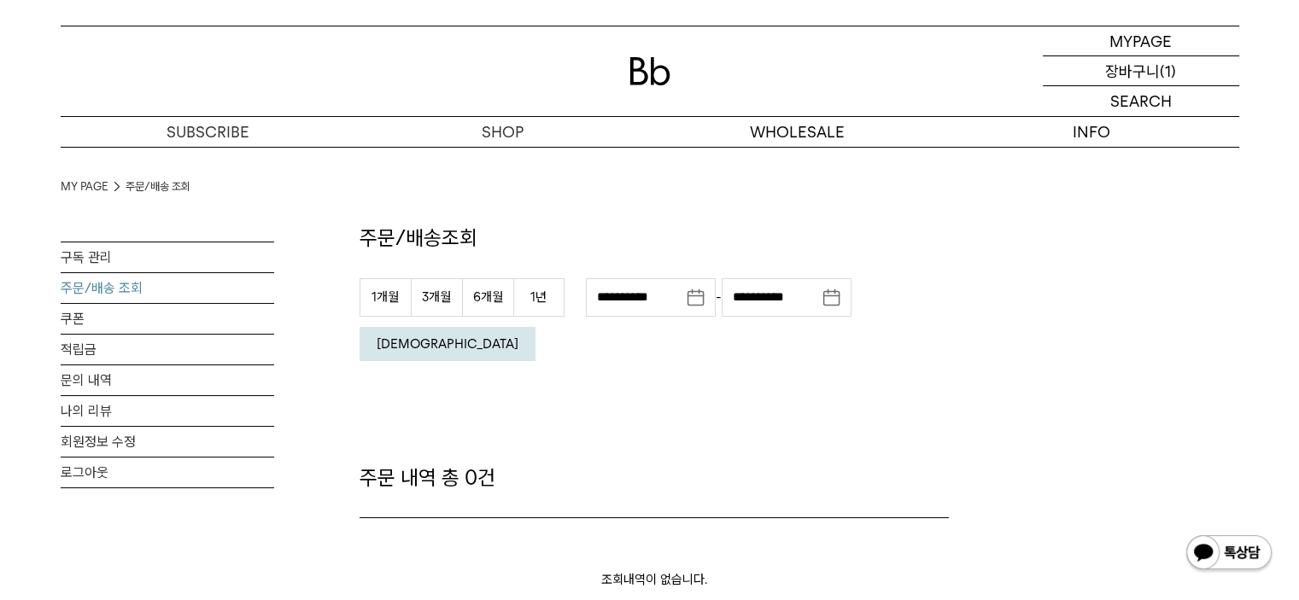
click at [1153, 73] on p "장바구니" at bounding box center [1132, 70] width 55 height 29
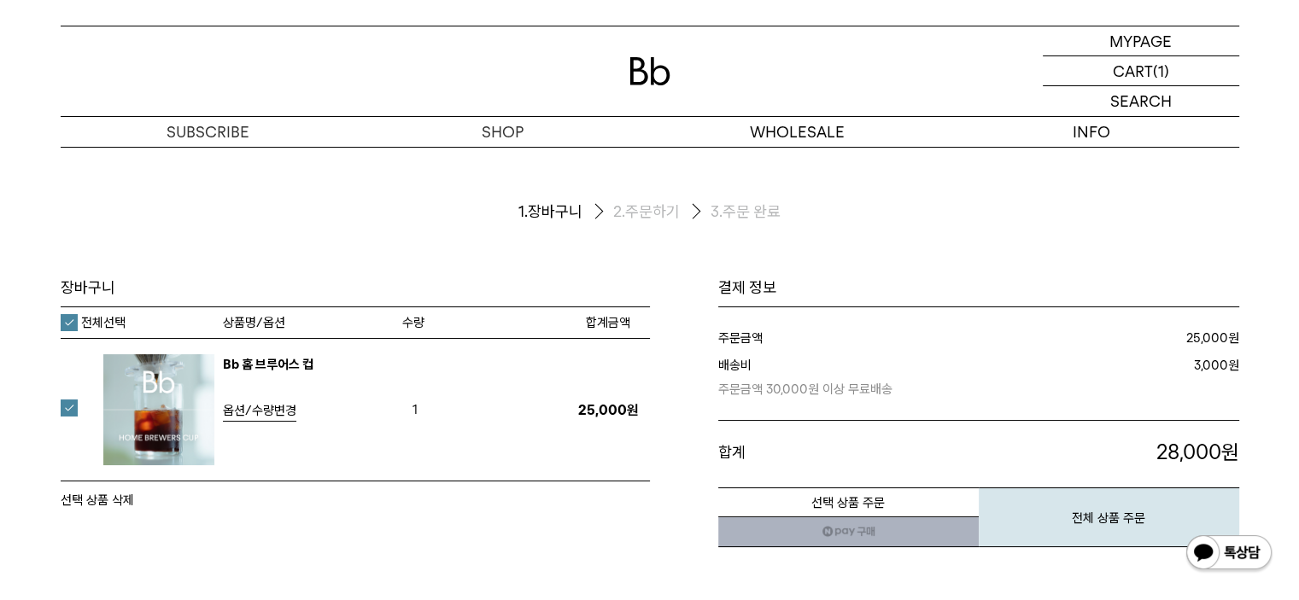
click at [998, 252] on ol "1. [PERSON_NAME] 2. 주문하기 3. 주문 완료" at bounding box center [650, 212] width 1179 height 131
click at [908, 508] on button "선택 상품 주문" at bounding box center [848, 503] width 260 height 30
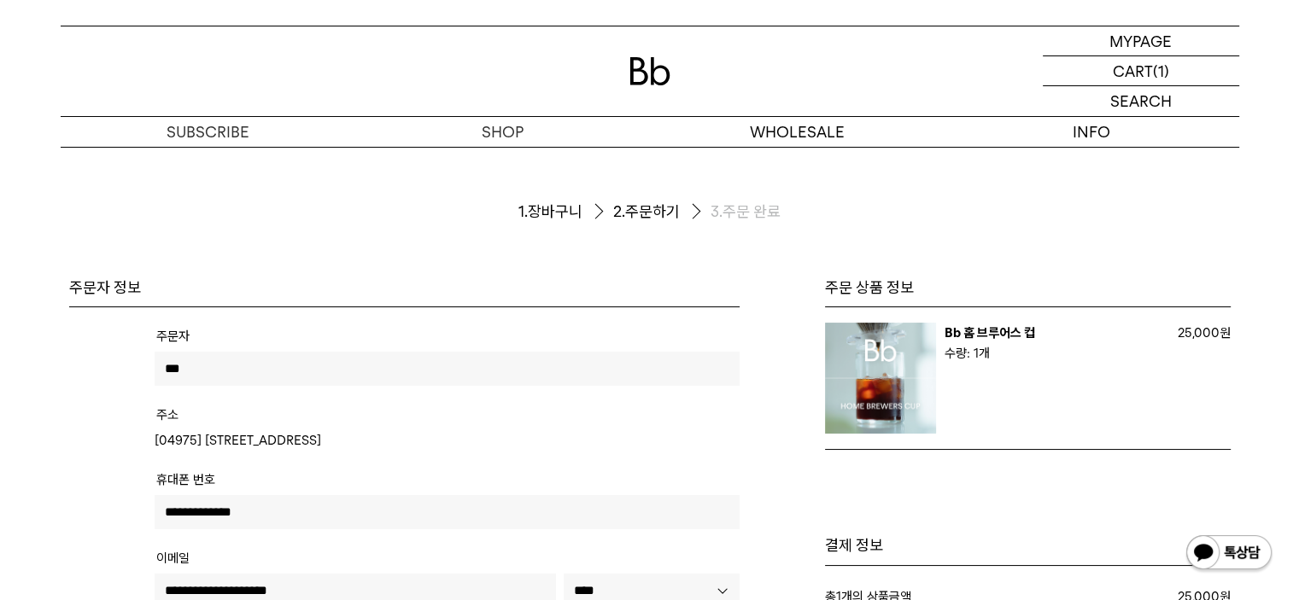
scroll to position [313, 0]
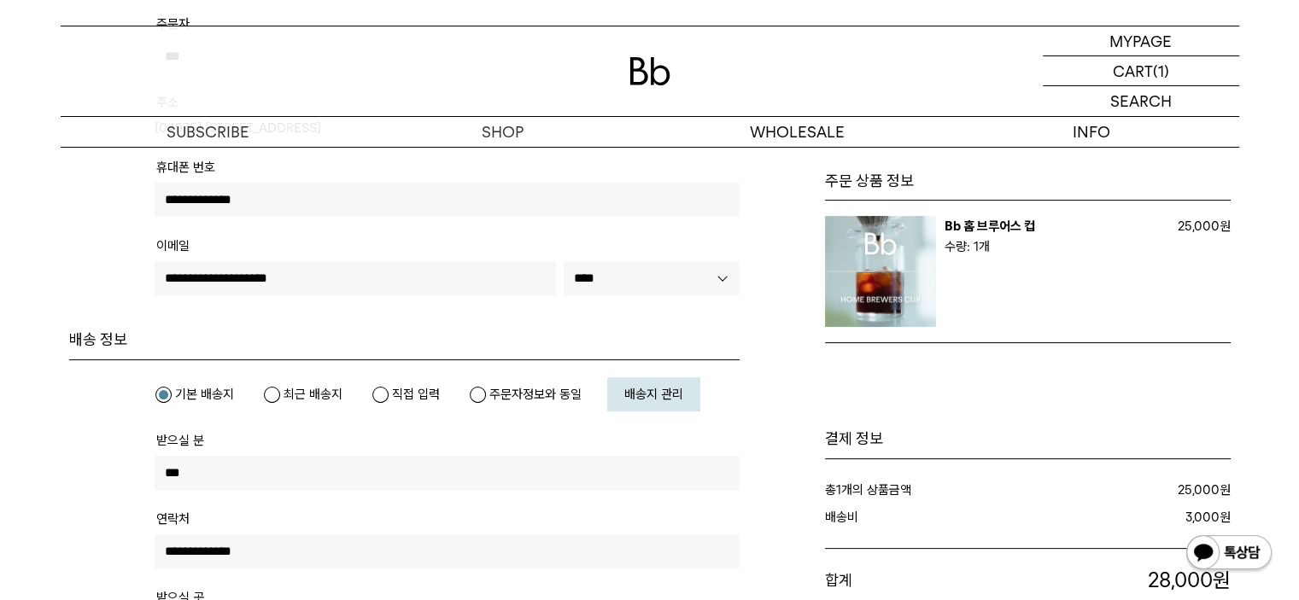
click at [895, 249] on img at bounding box center [880, 271] width 111 height 111
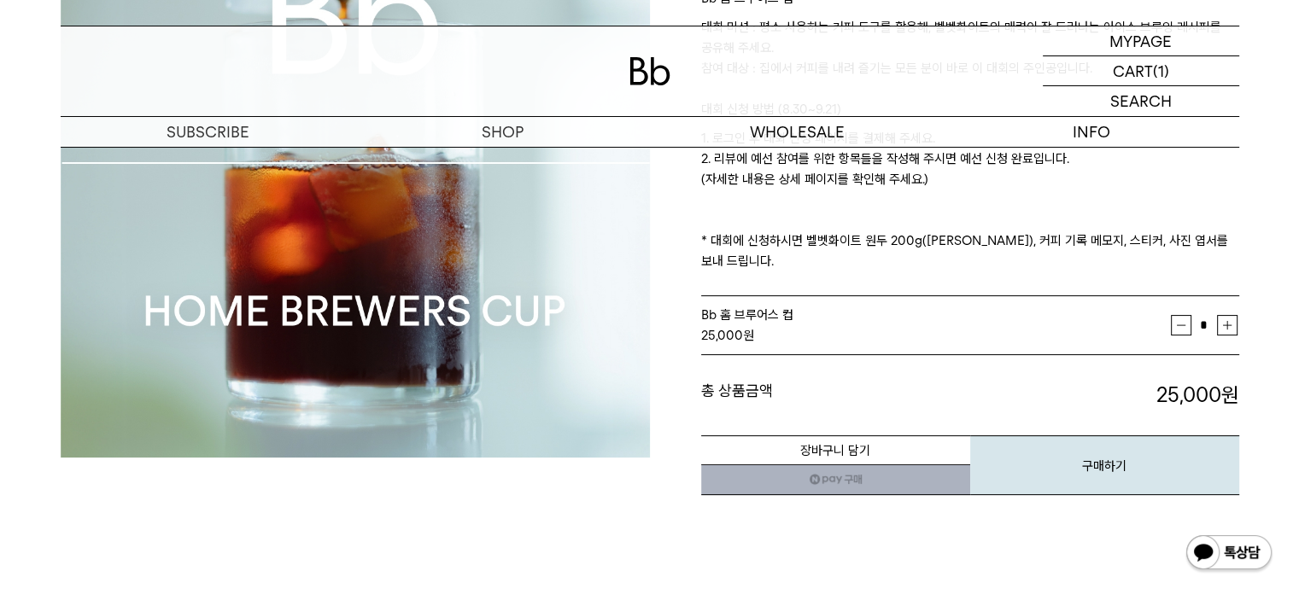
click at [1222, 315] on button "증가" at bounding box center [1227, 325] width 20 height 20
type input "*"
click at [1068, 442] on button "구매하기" at bounding box center [1104, 466] width 269 height 60
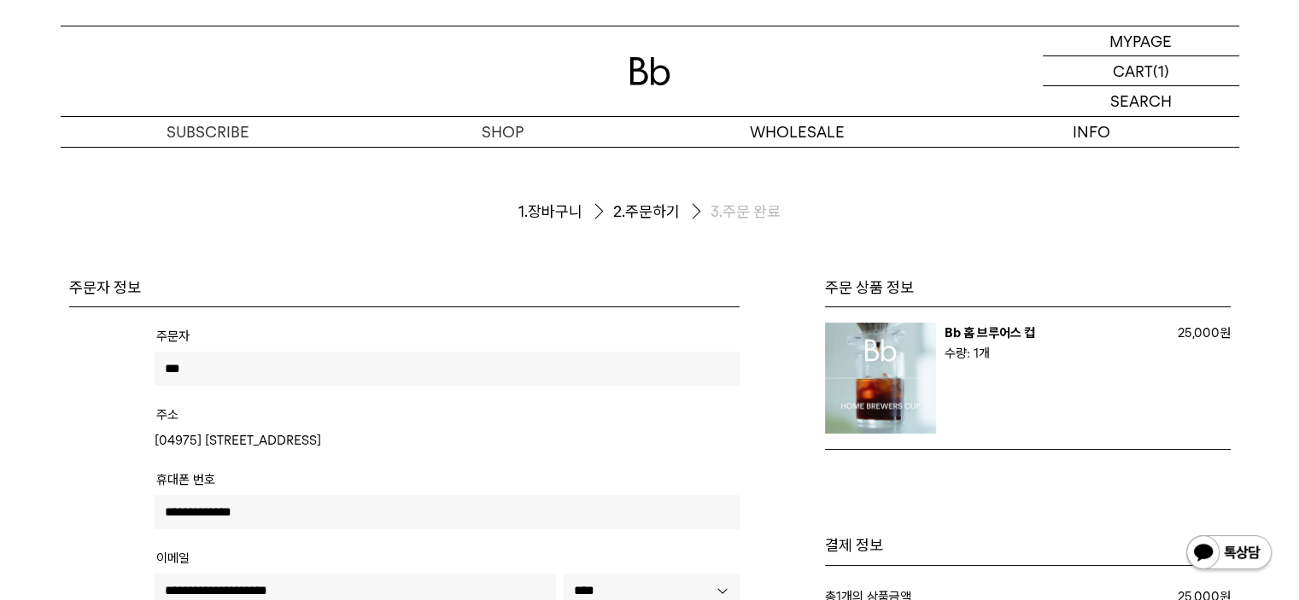
click at [972, 338] on link "Bb 홈 브루어스 컵" at bounding box center [990, 332] width 91 height 15
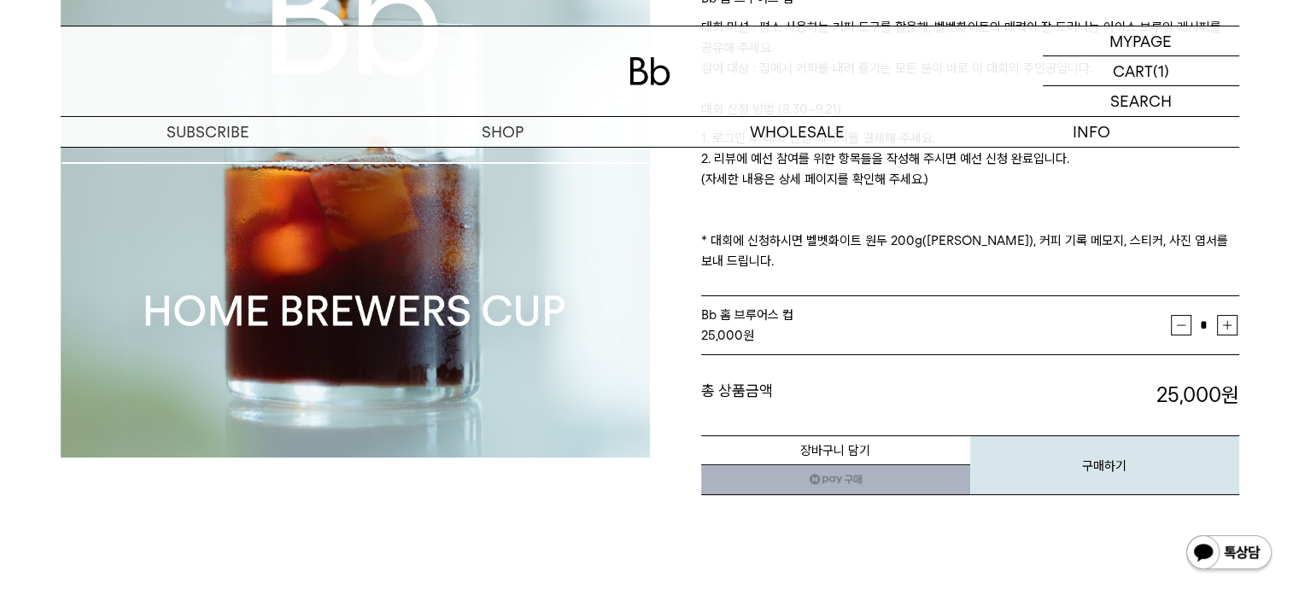
click at [1233, 315] on button "증가" at bounding box center [1227, 325] width 20 height 20
type input "*"
click at [873, 436] on button "장바구니 담기" at bounding box center [835, 451] width 269 height 30
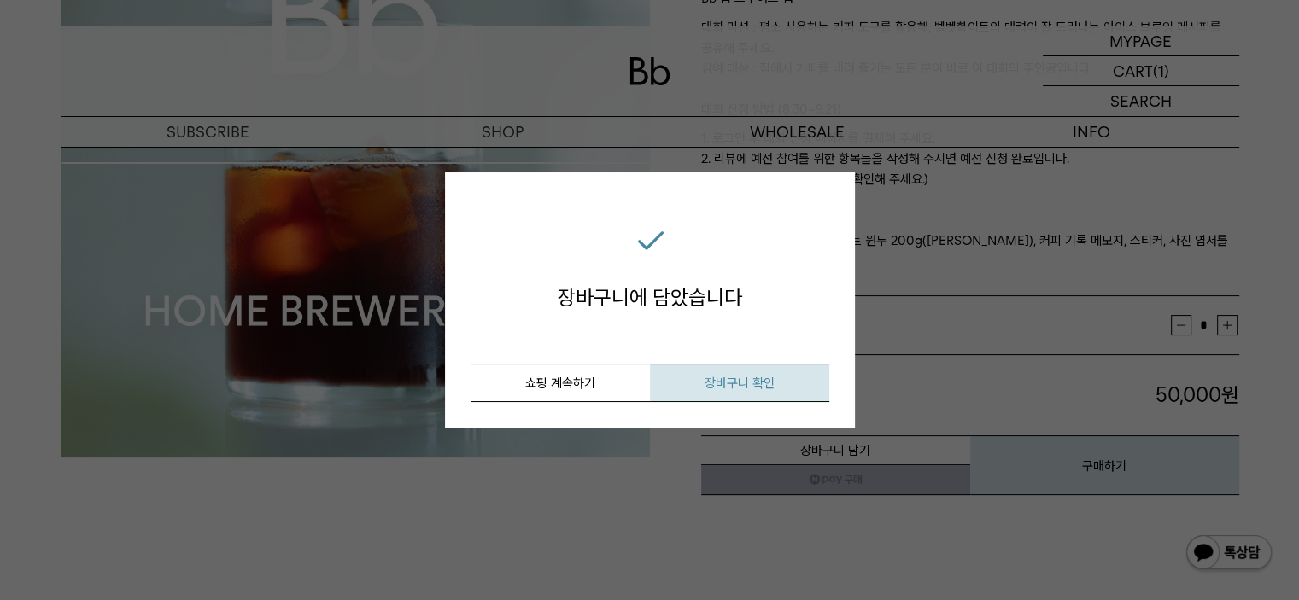
click at [712, 383] on span "장바구니 확인" at bounding box center [740, 383] width 70 height 15
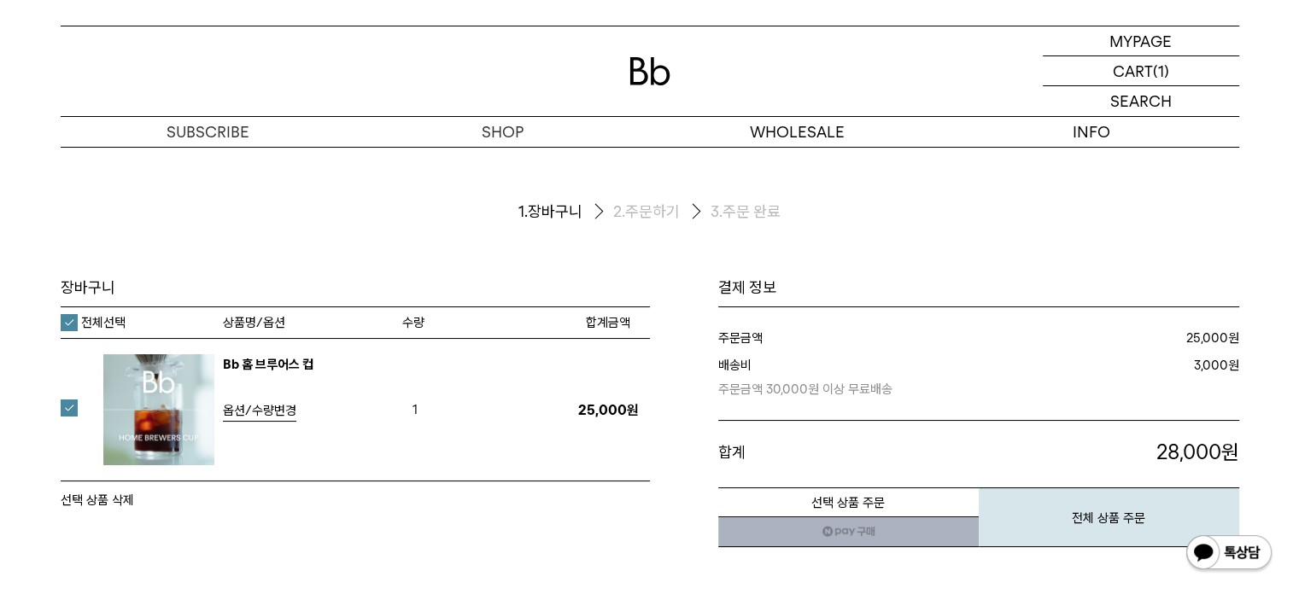
click at [265, 407] on span "옵션/수량변경" at bounding box center [259, 410] width 73 height 15
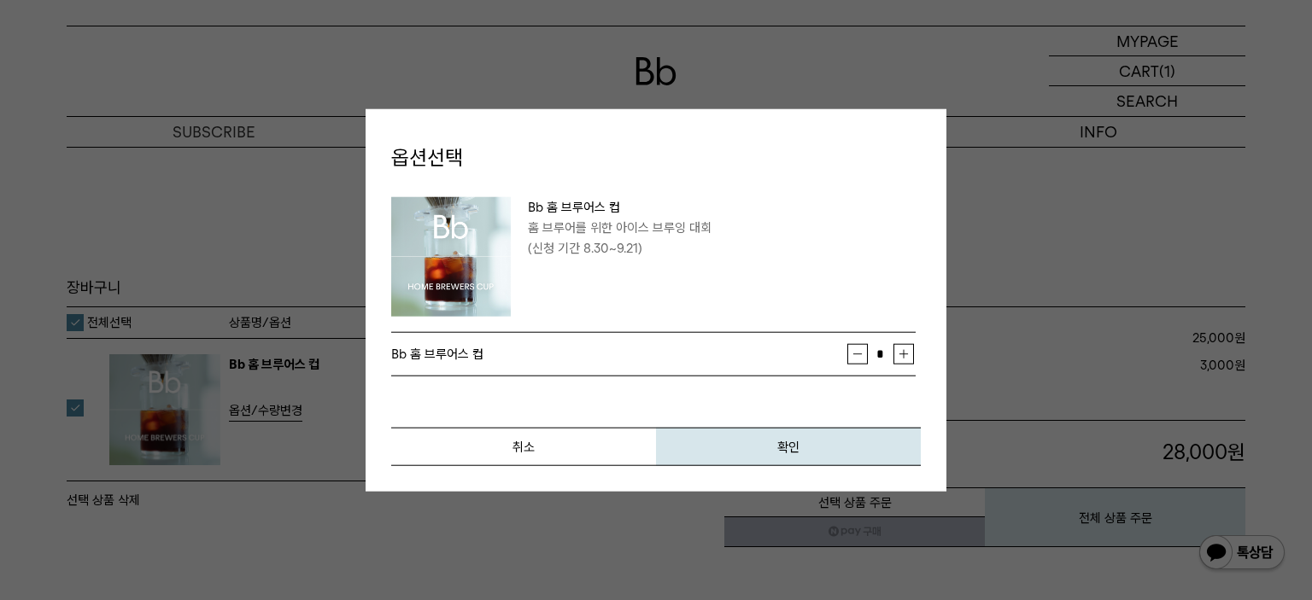
click at [898, 357] on button "증가" at bounding box center [903, 354] width 20 height 20
type input "*"
click at [817, 445] on button "확인" at bounding box center [788, 447] width 265 height 38
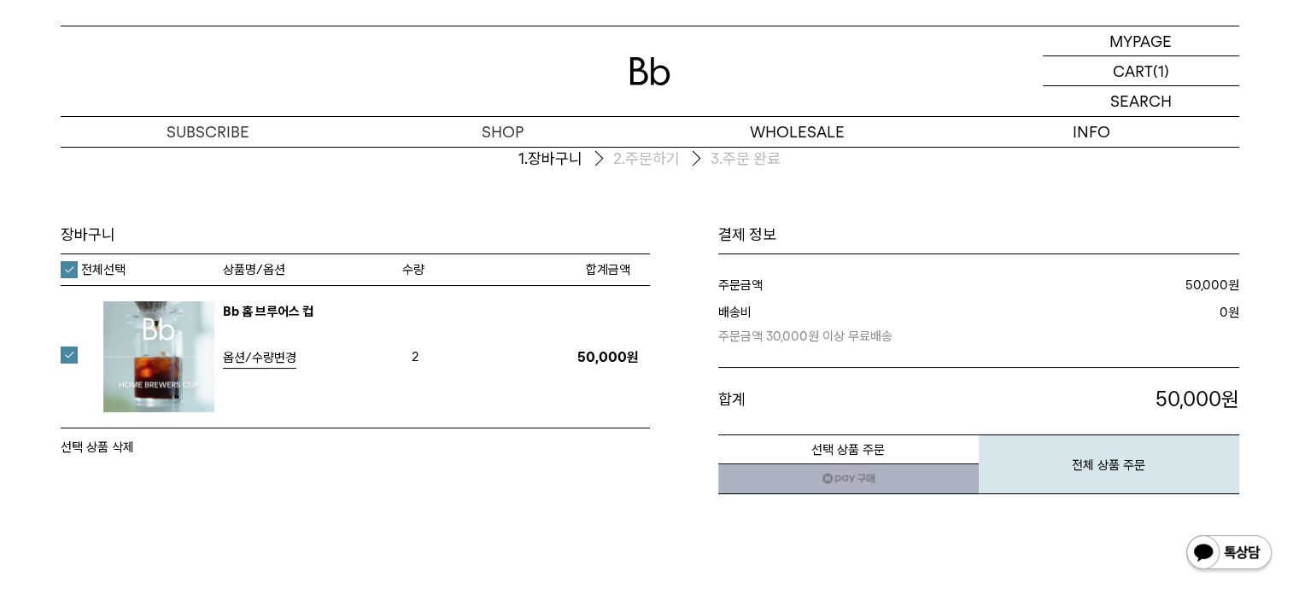
scroll to position [67, 0]
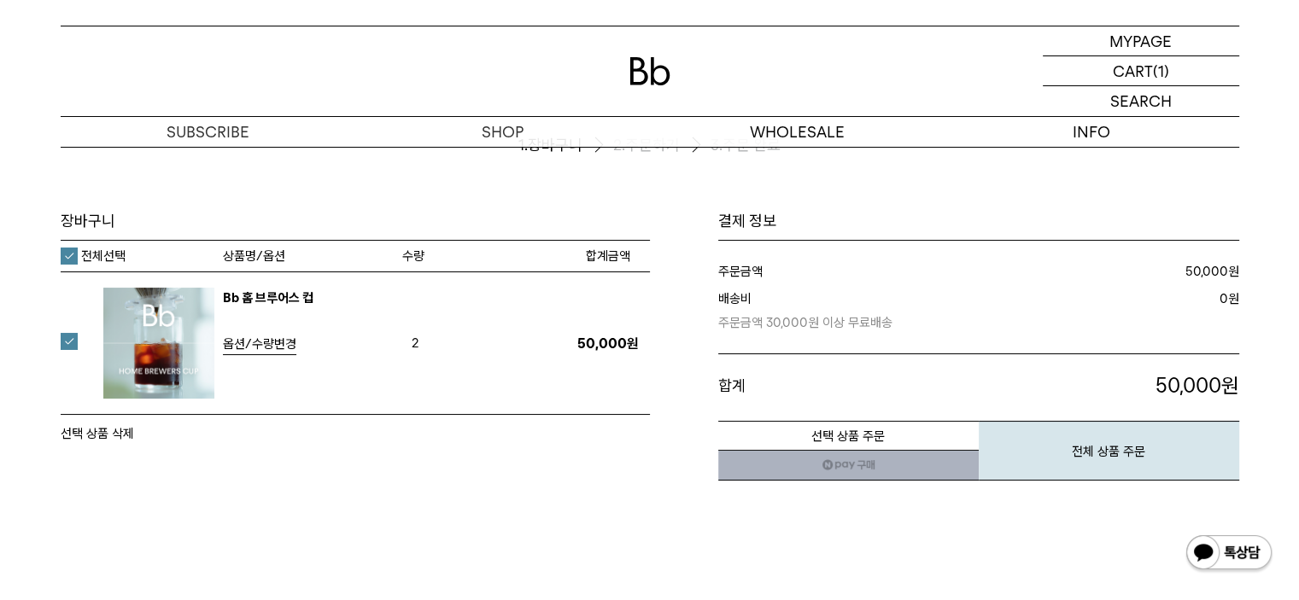
click at [366, 530] on div "장바구니 1. 장바구니 2. 주문하기 3. 주문 완료 장바구니 2" at bounding box center [649, 366] width 1299 height 573
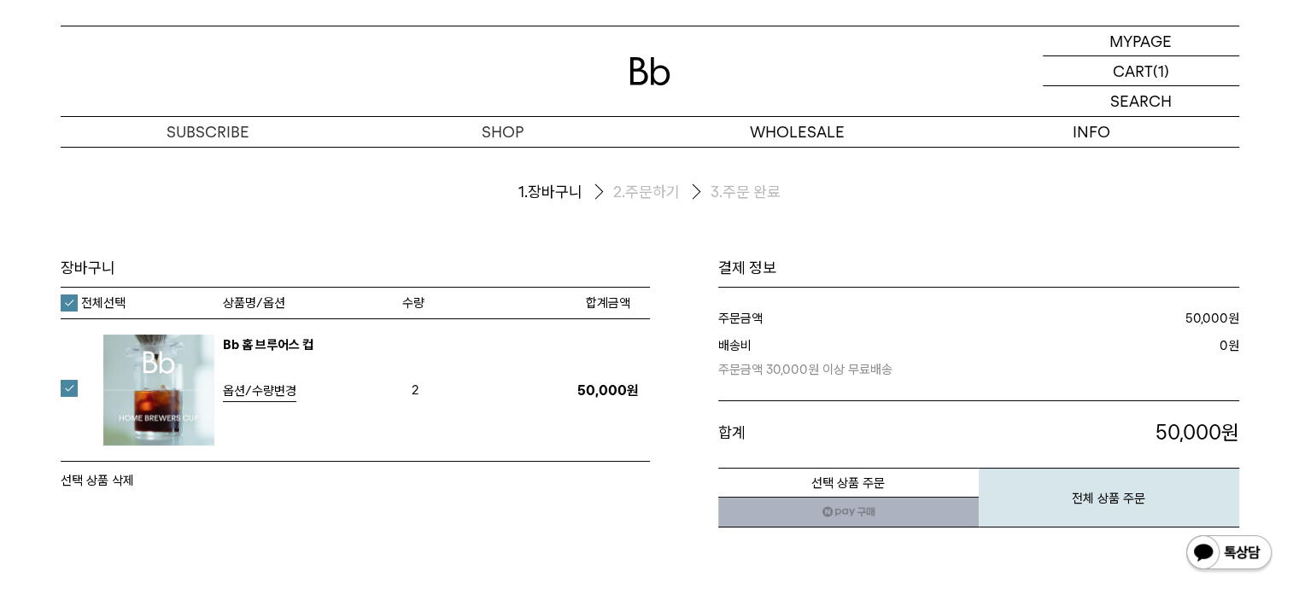
scroll to position [0, 0]
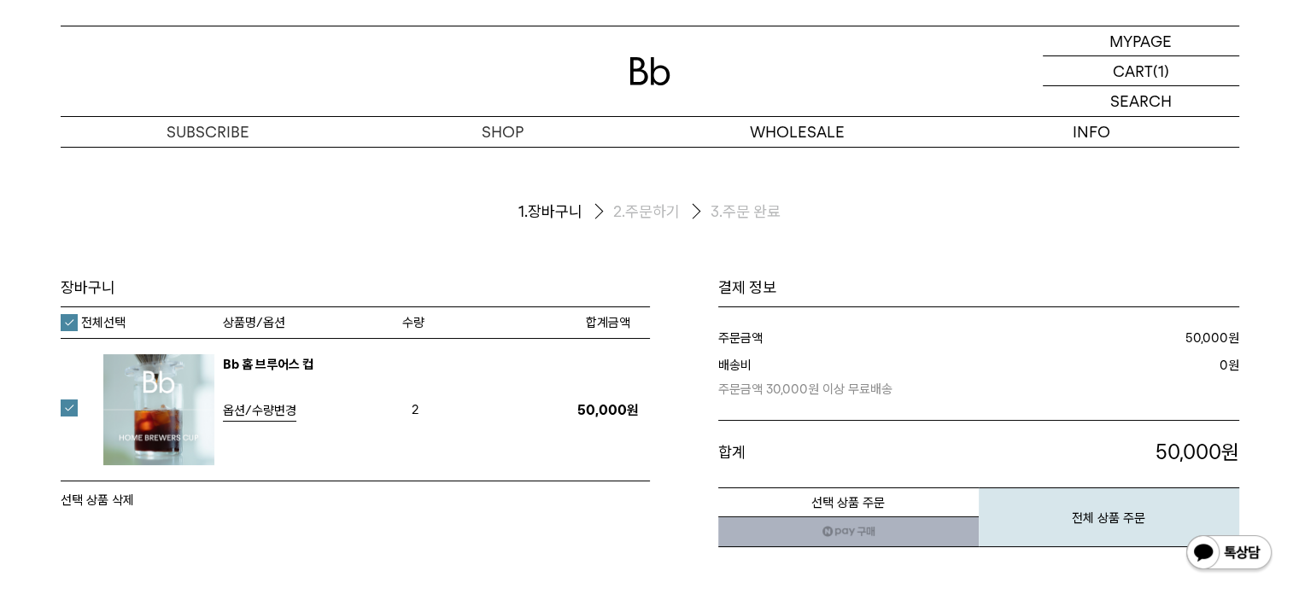
click at [921, 246] on ol "1. 장바구니 2. 주문하기 3. 주문 완료" at bounding box center [650, 212] width 1179 height 131
click at [1028, 243] on ol "1. 장바구니 2. 주문하기 3. 주문 완료" at bounding box center [650, 212] width 1179 height 131
click at [246, 363] on link "Bb 홈 브루어스 컵" at bounding box center [268, 364] width 91 height 15
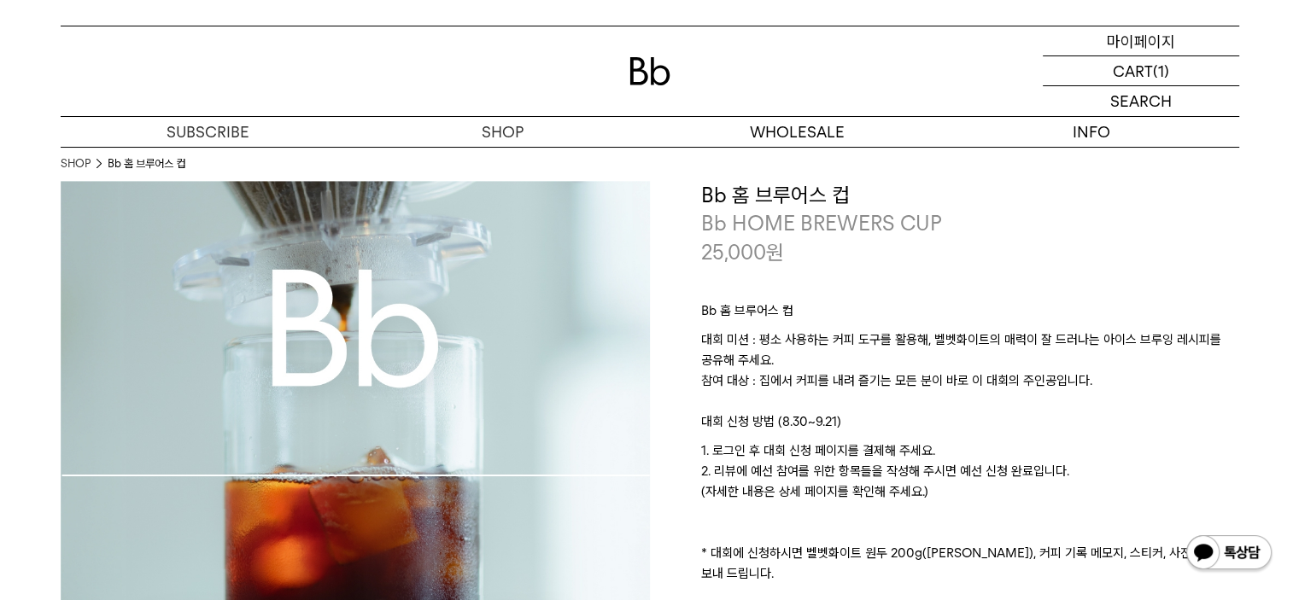
click at [1135, 40] on p "마이페이지" at bounding box center [1141, 40] width 68 height 29
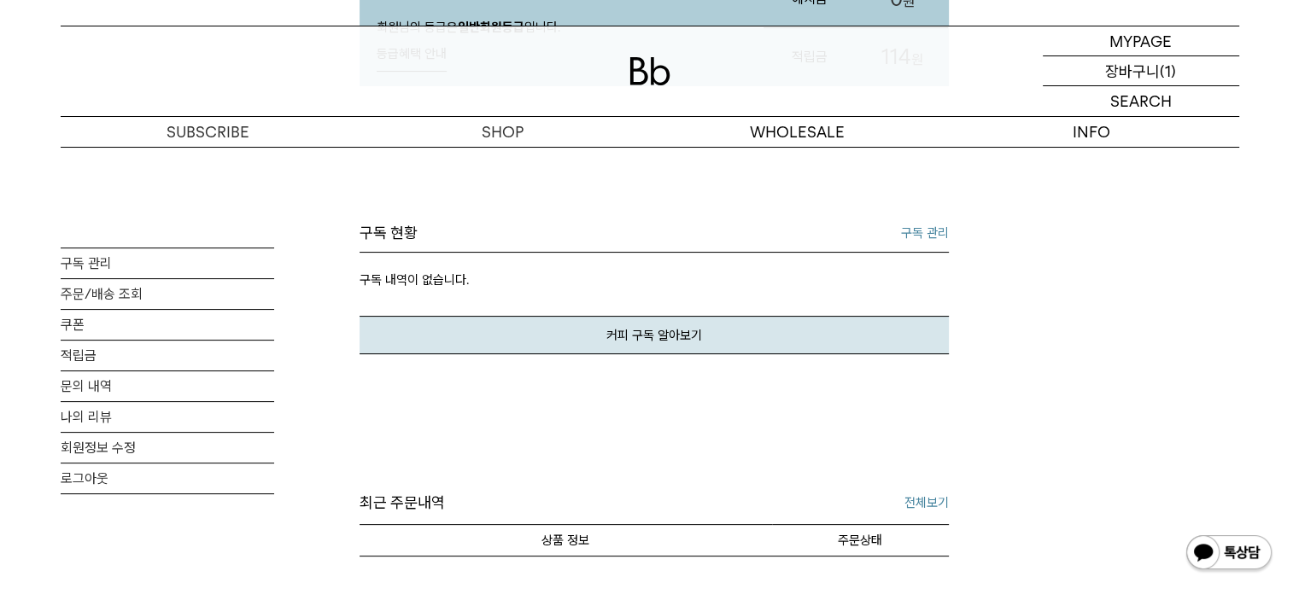
click at [1154, 78] on p "장바구니" at bounding box center [1132, 70] width 55 height 29
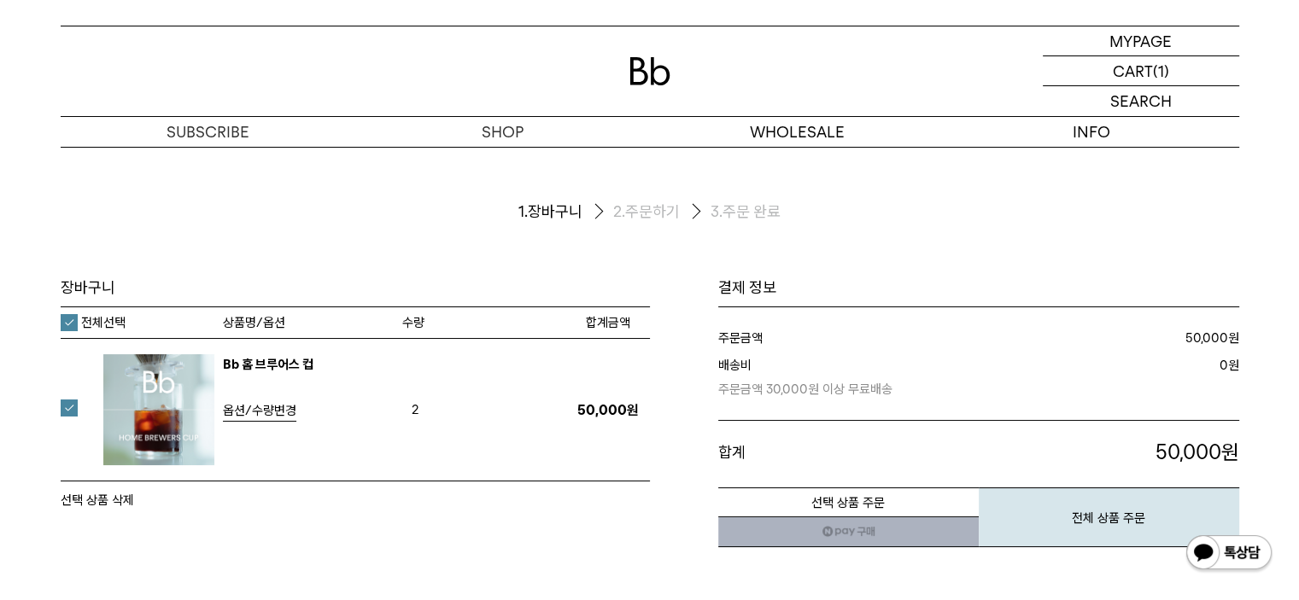
click at [284, 413] on span "옵션/수량변경" at bounding box center [259, 410] width 73 height 15
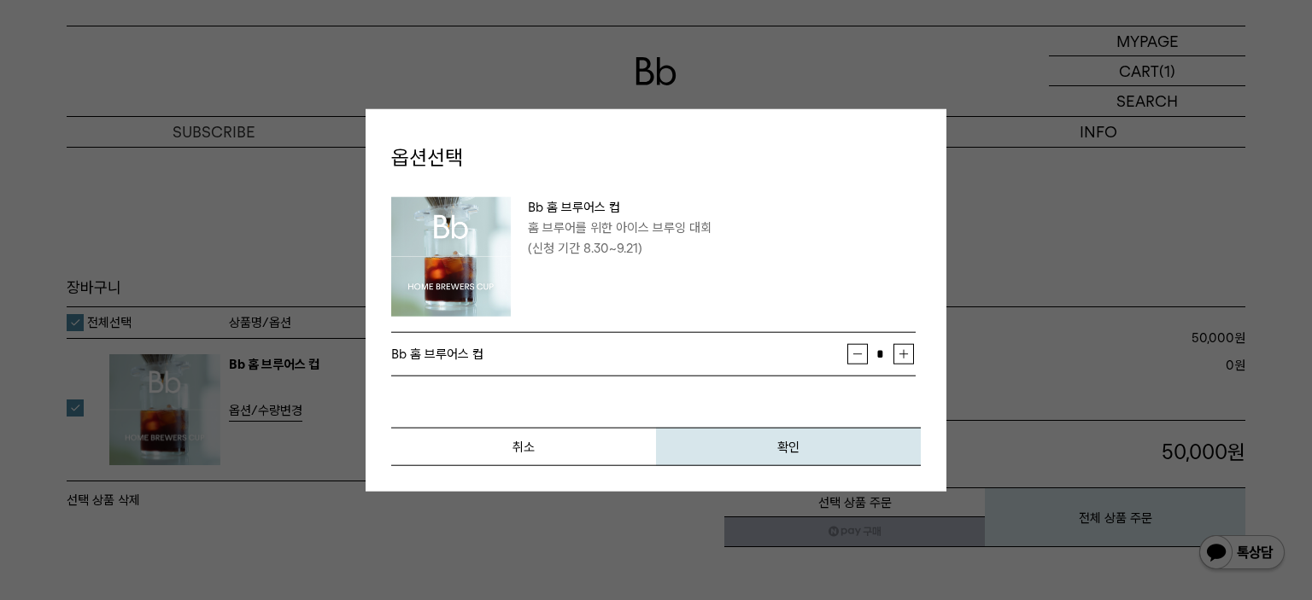
click at [864, 348] on button "감소" at bounding box center [857, 354] width 20 height 20
type input "*"
click at [782, 444] on span "확인" at bounding box center [788, 447] width 22 height 15
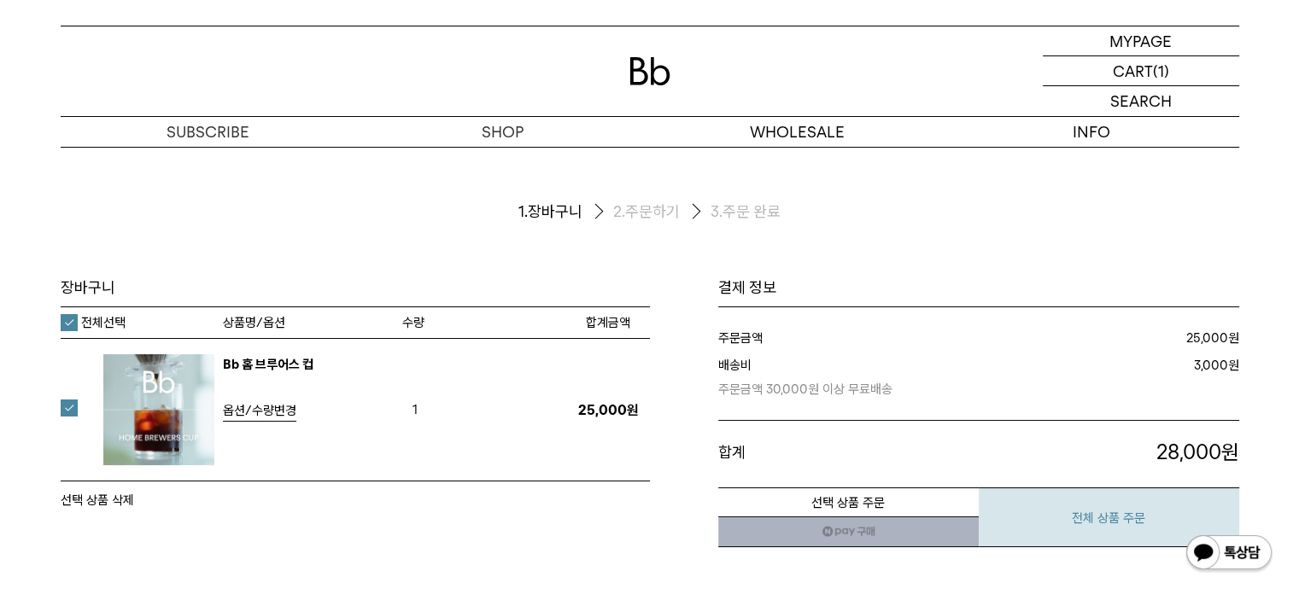
click at [1132, 508] on button "전체 상품 주문" at bounding box center [1109, 518] width 260 height 60
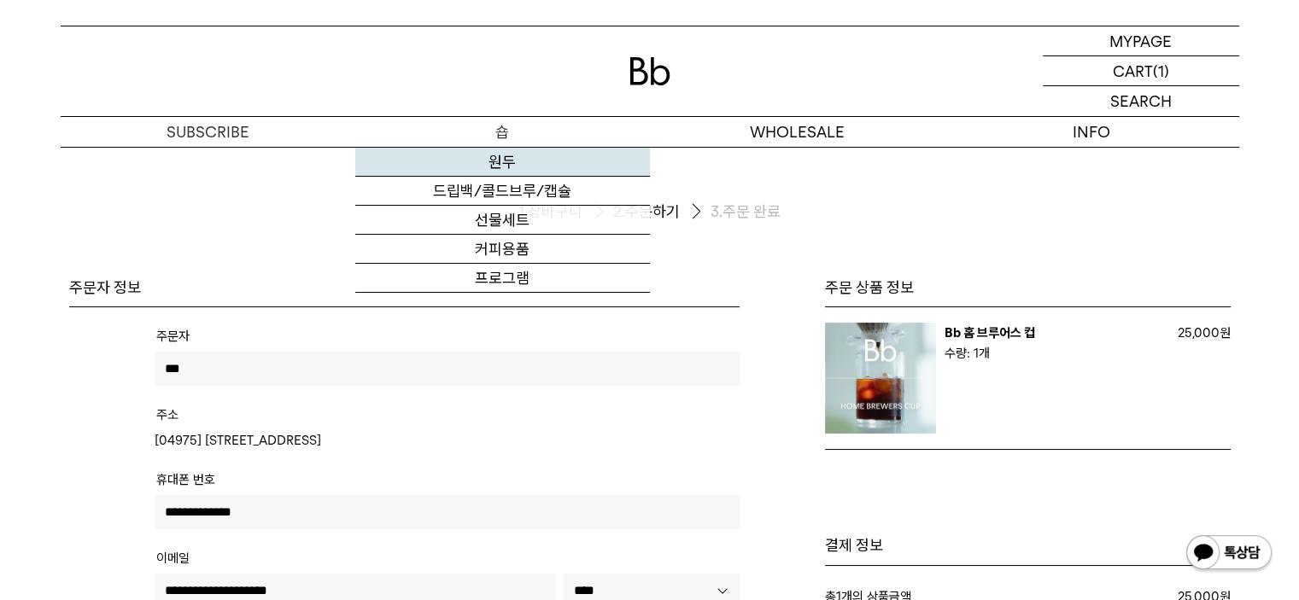
click at [502, 164] on link "원두" at bounding box center [502, 162] width 295 height 29
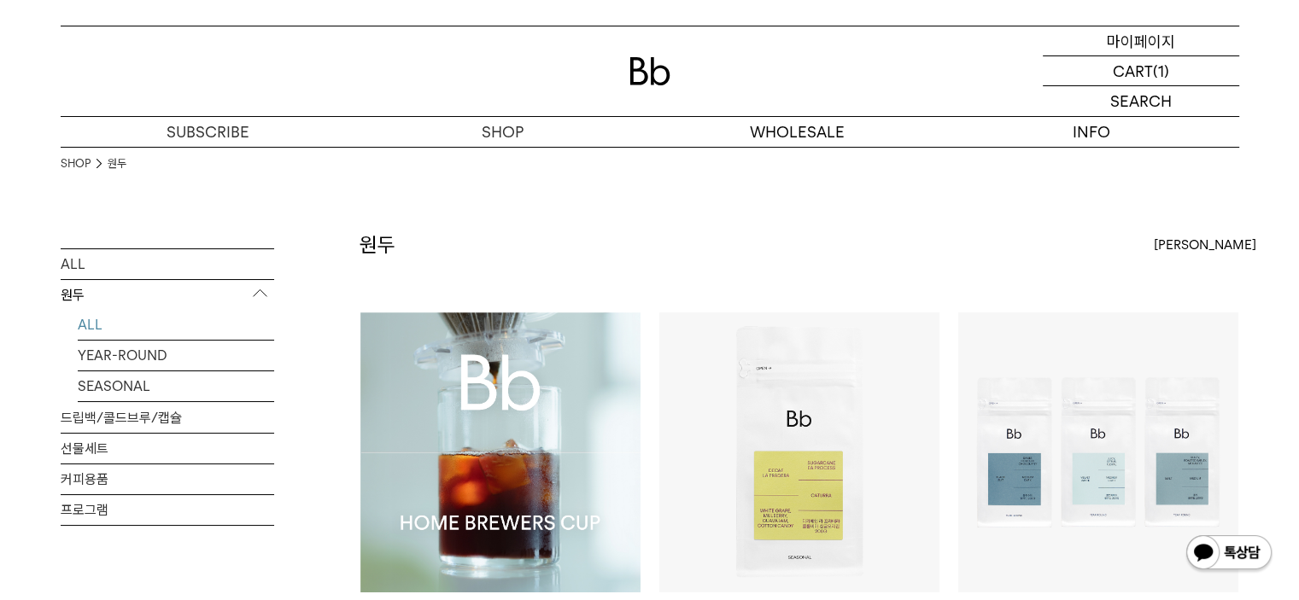
click at [1132, 36] on p "마이페이지" at bounding box center [1141, 40] width 68 height 29
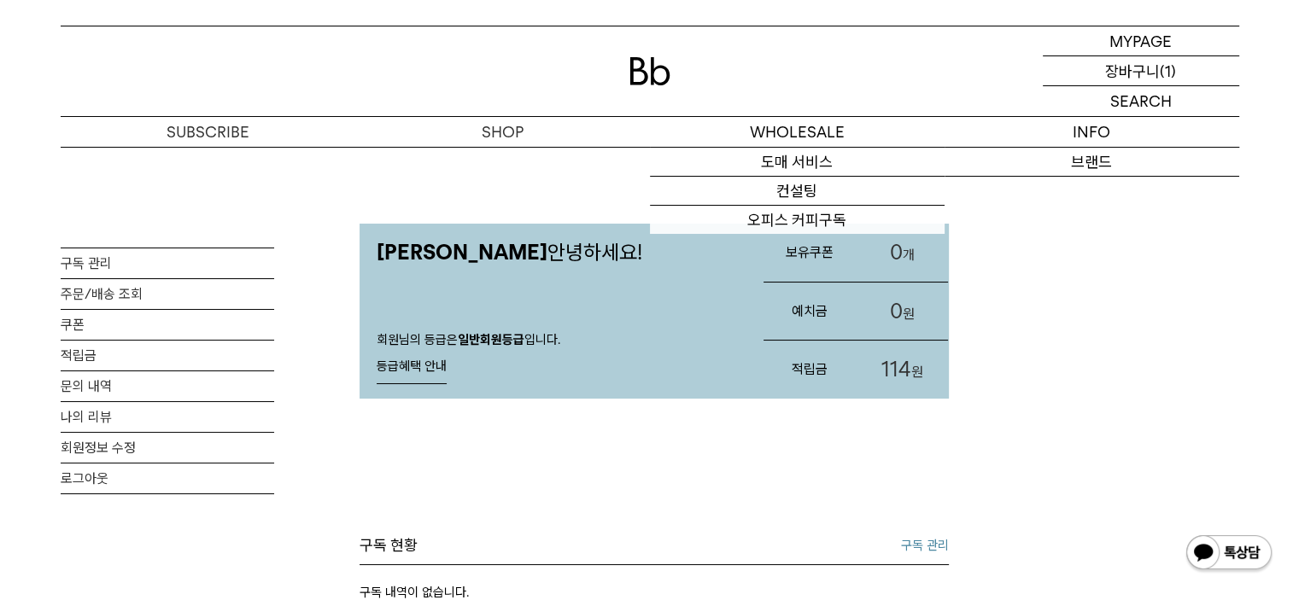
click at [1147, 71] on p "장바구니" at bounding box center [1132, 70] width 55 height 29
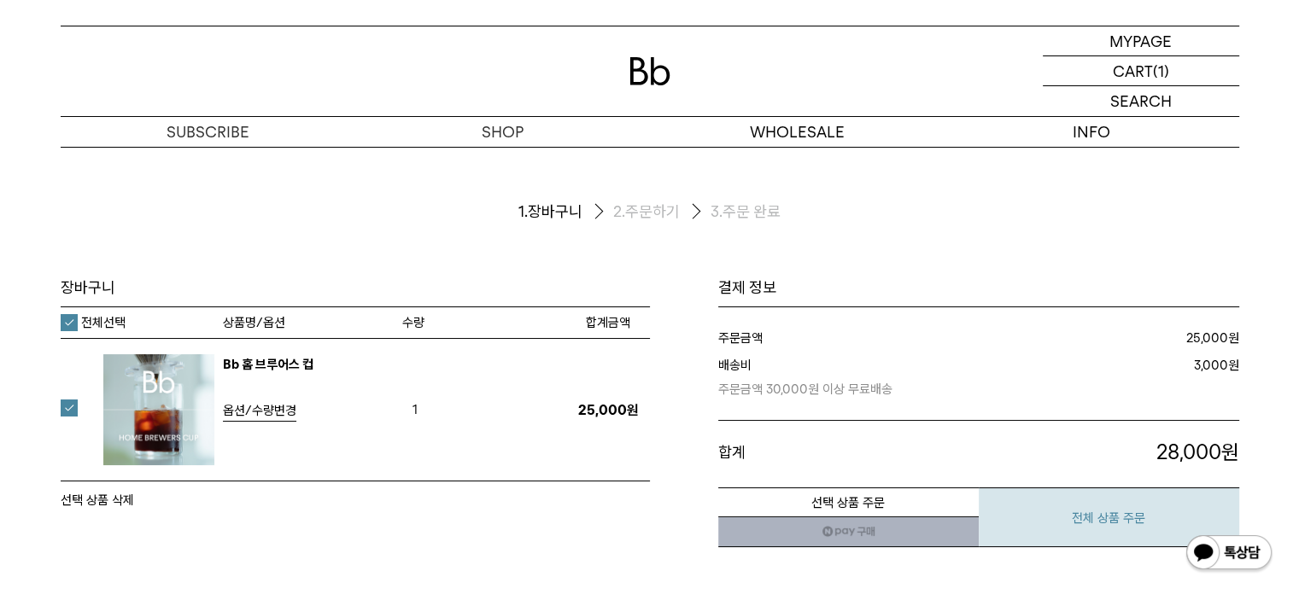
drag, startPoint x: 1091, startPoint y: 516, endPoint x: 1103, endPoint y: 518, distance: 12.1
click at [1092, 516] on button "전체 상품 주문" at bounding box center [1109, 518] width 260 height 60
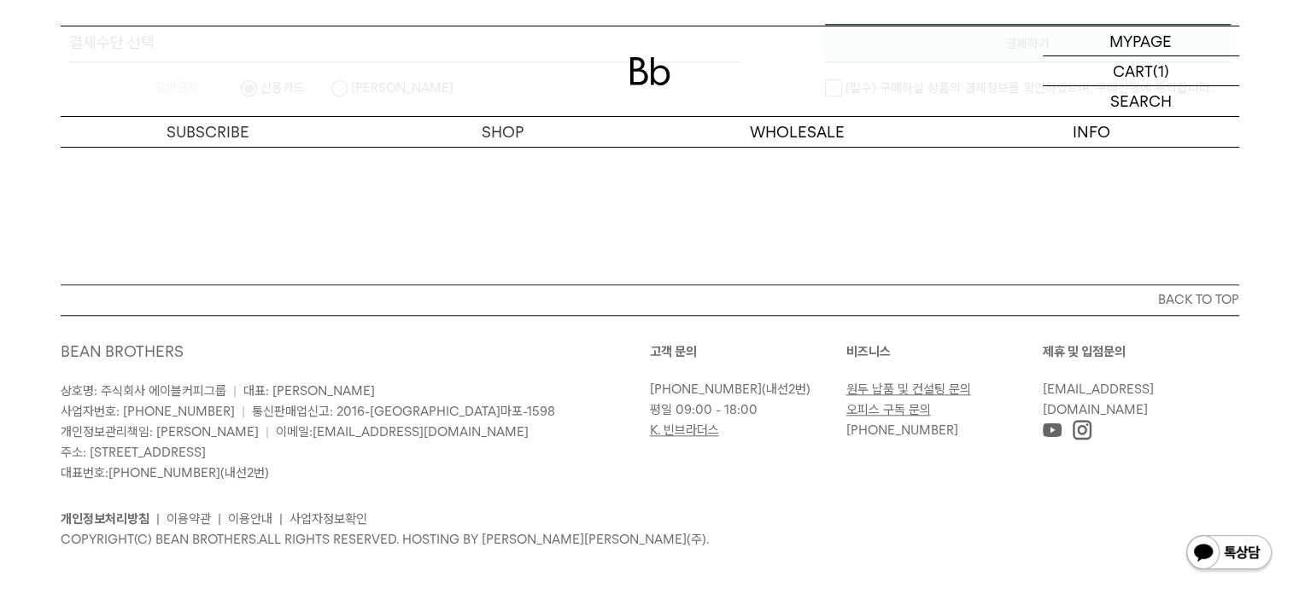
scroll to position [1319, 0]
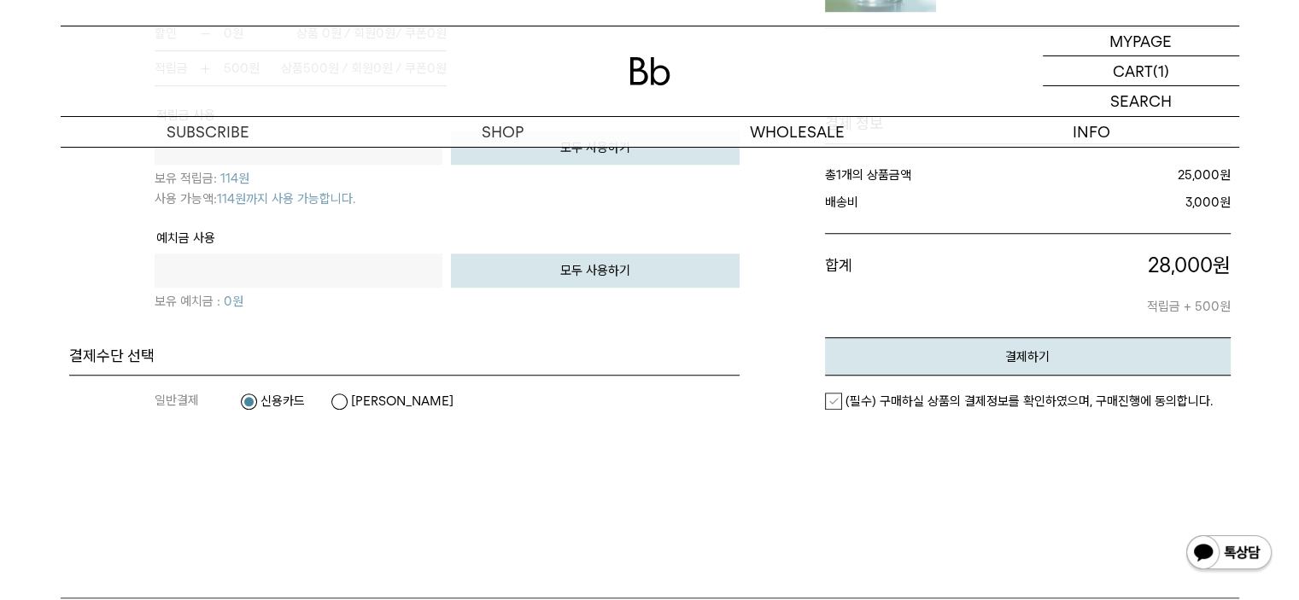
click at [837, 395] on label "(필수) 구매하실 상품의 결제정보를 확인하였으며, 구매진행에 동의합니다." at bounding box center [1019, 401] width 388 height 17
click at [958, 349] on button "결제하기" at bounding box center [1028, 356] width 406 height 38
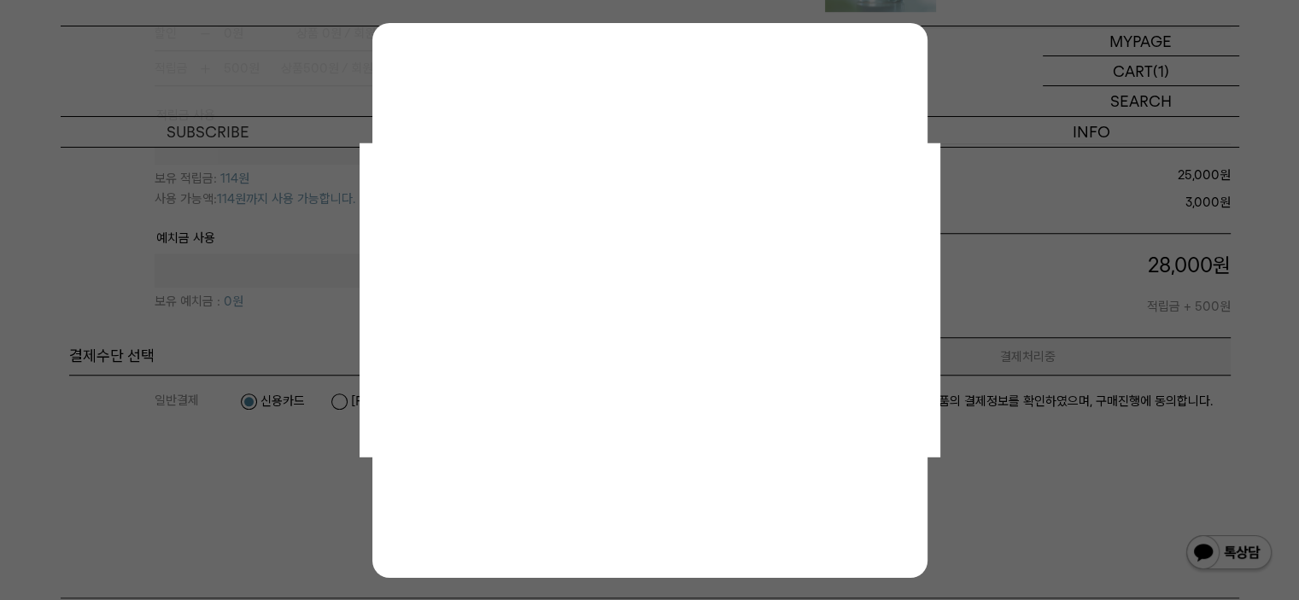
scroll to position [0, 0]
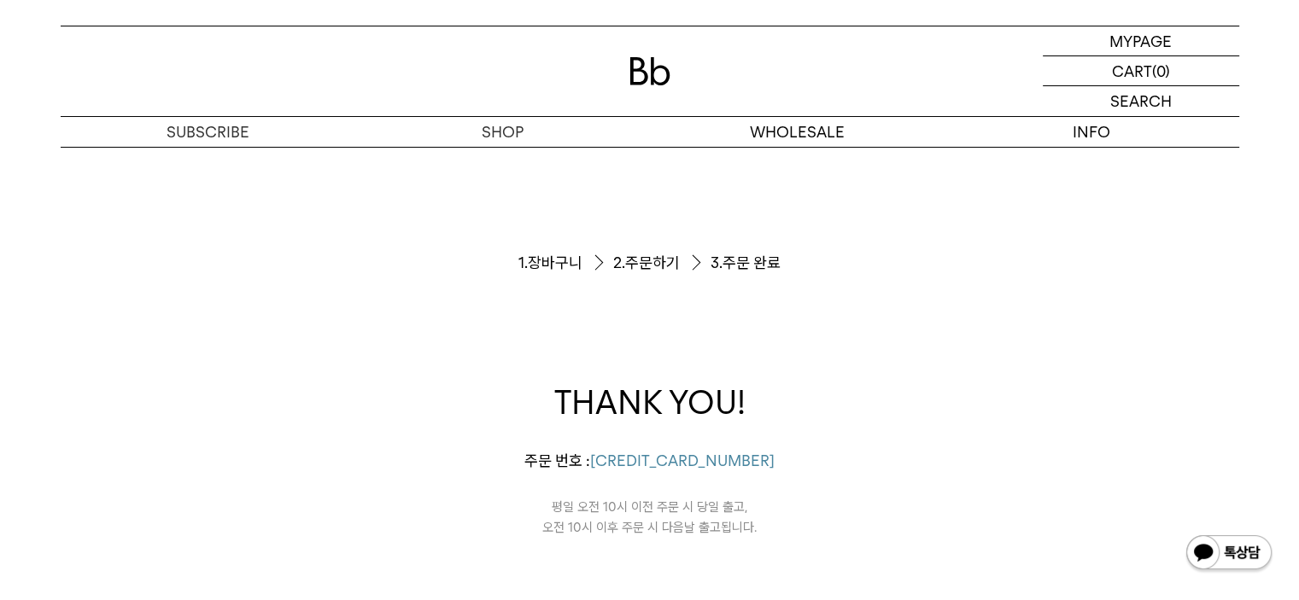
click at [642, 73] on img at bounding box center [649, 71] width 41 height 28
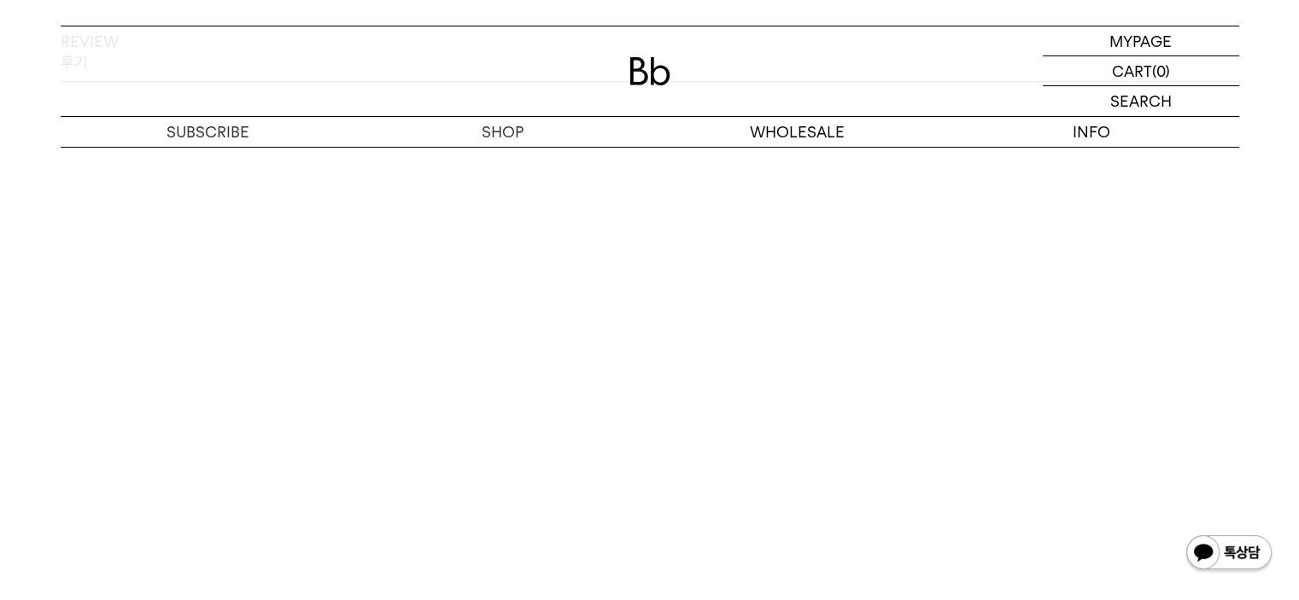
scroll to position [2359, 0]
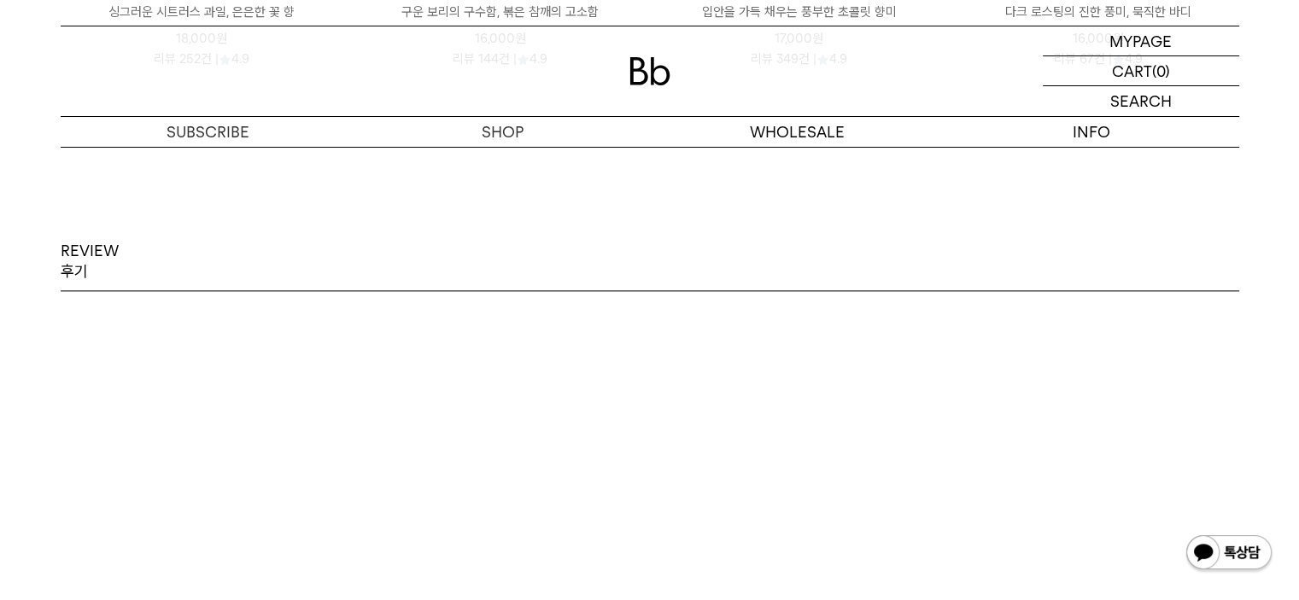
click at [947, 245] on div "REVIEW 후기" at bounding box center [650, 266] width 1179 height 51
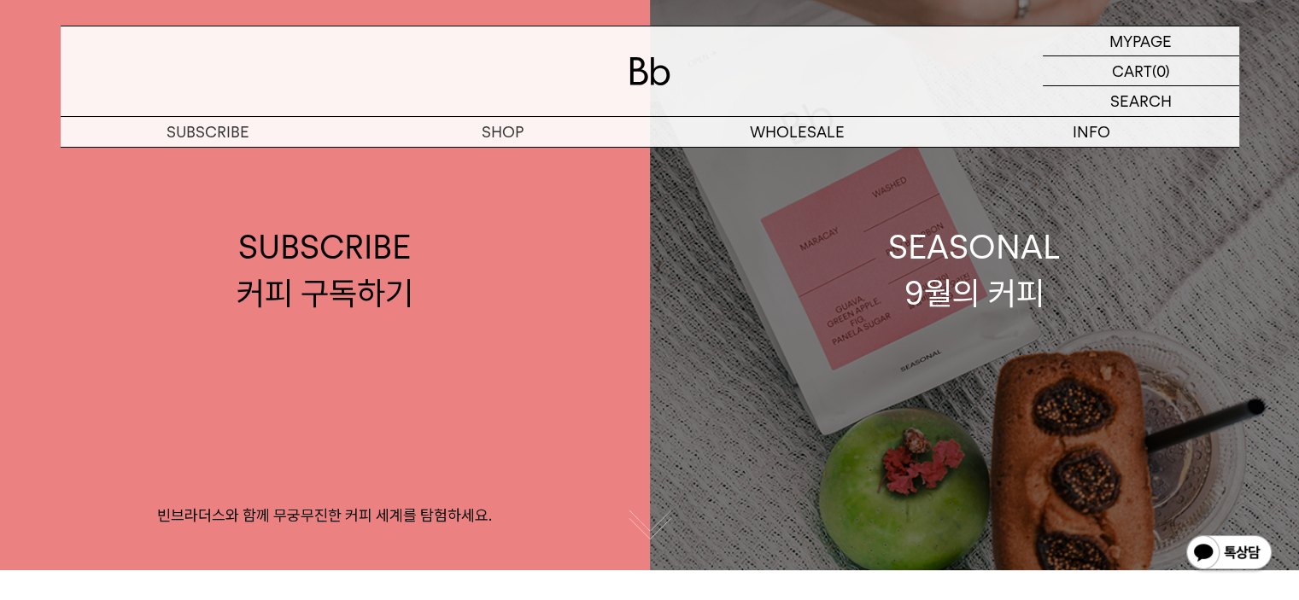
scroll to position [0, 0]
